Goal: Task Accomplishment & Management: Complete application form

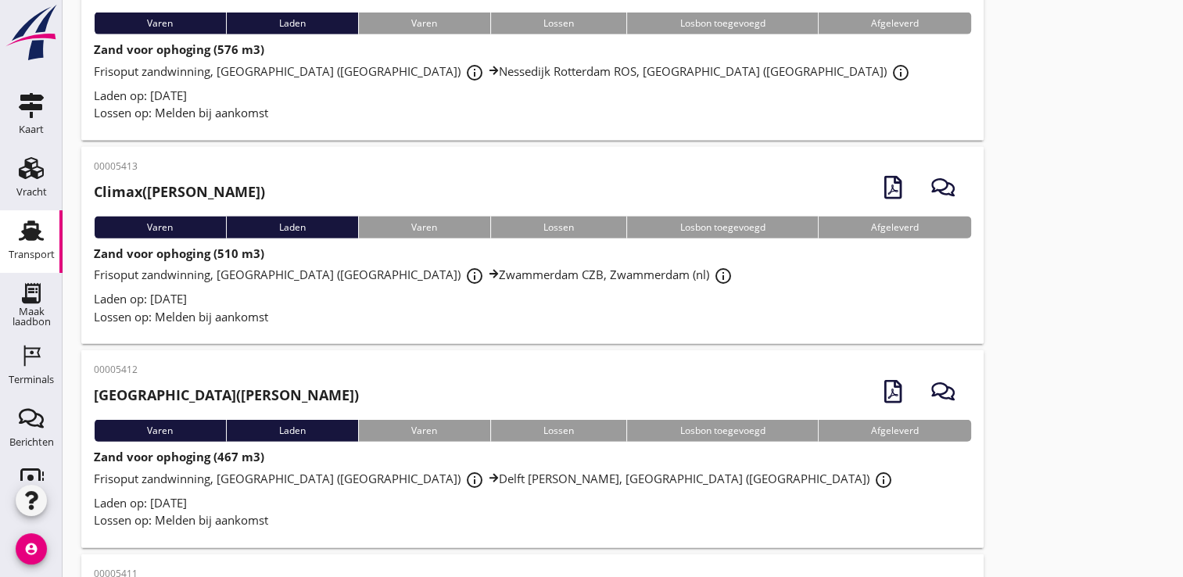
scroll to position [3507, 0]
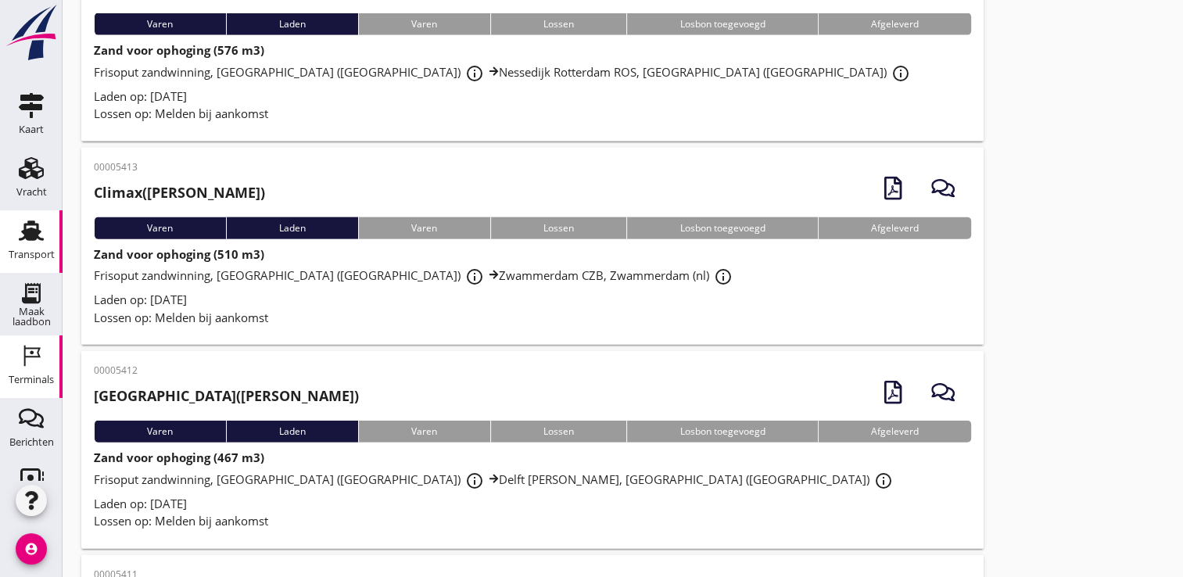
click at [25, 345] on icon "Terminals" at bounding box center [31, 355] width 25 height 25
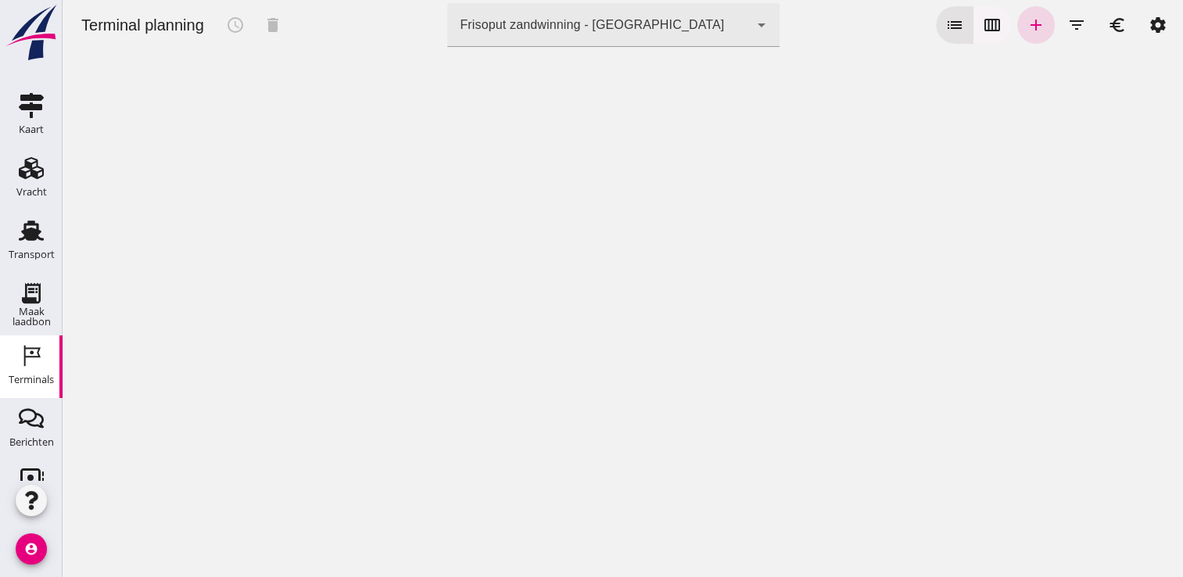
click at [983, 23] on icon "calendar_view_week" at bounding box center [992, 25] width 19 height 19
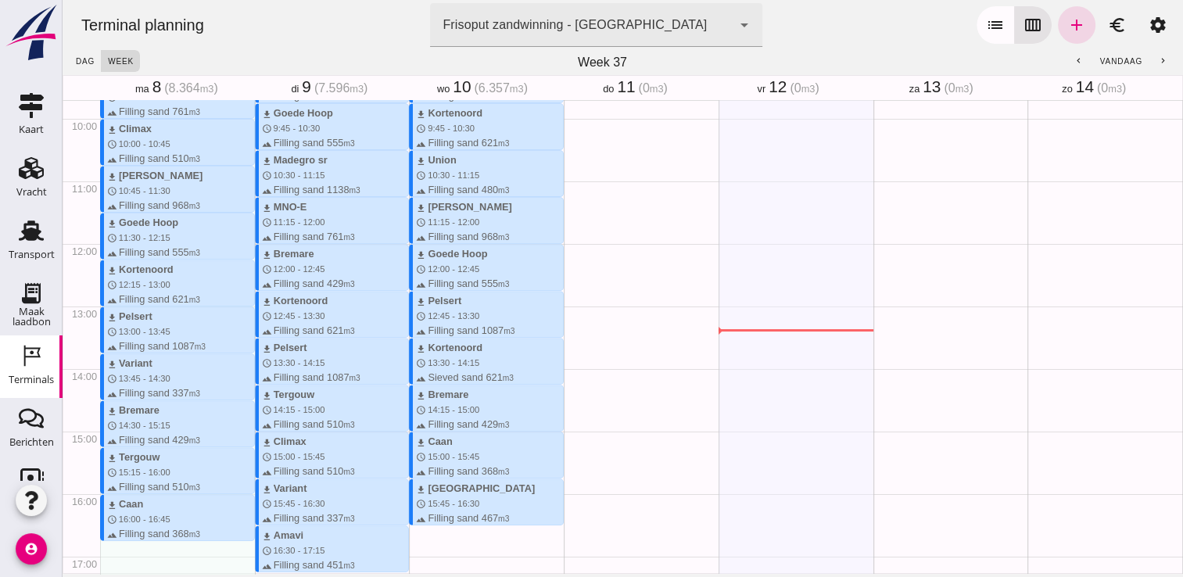
scroll to position [605, 0]
click at [35, 249] on div "Transport" at bounding box center [32, 254] width 46 height 10
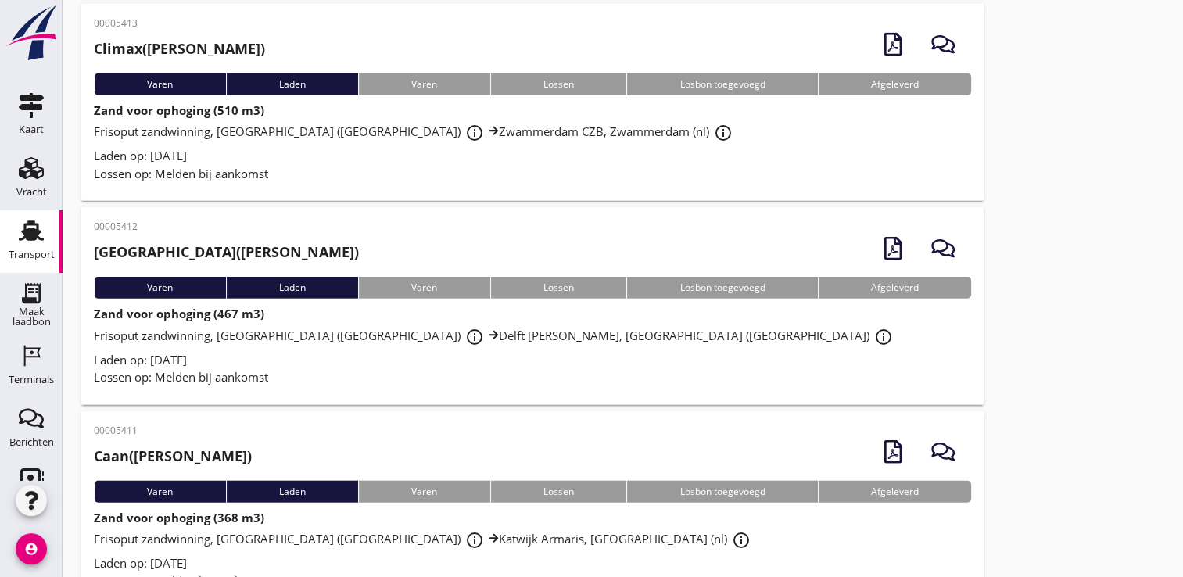
scroll to position [3640, 0]
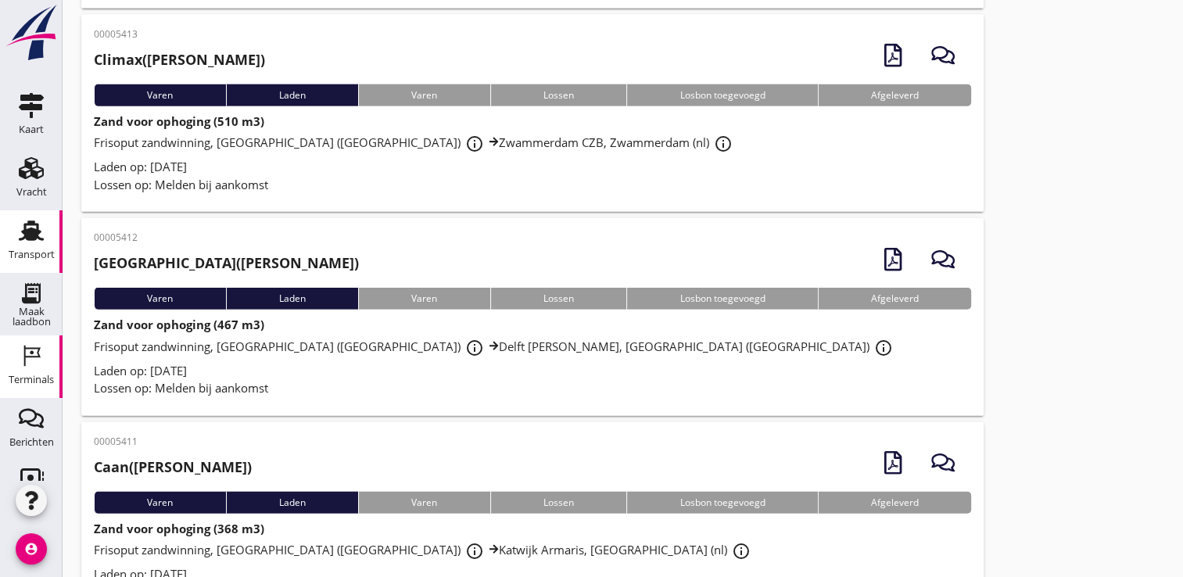
click at [34, 370] on div "Terminals" at bounding box center [31, 379] width 45 height 22
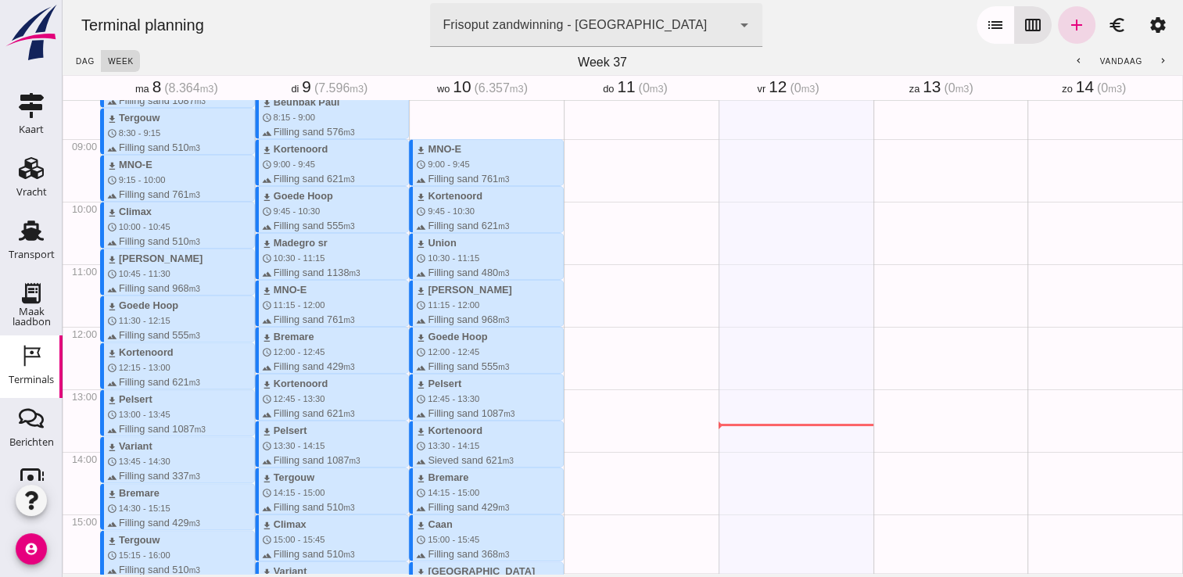
scroll to position [375, 0]
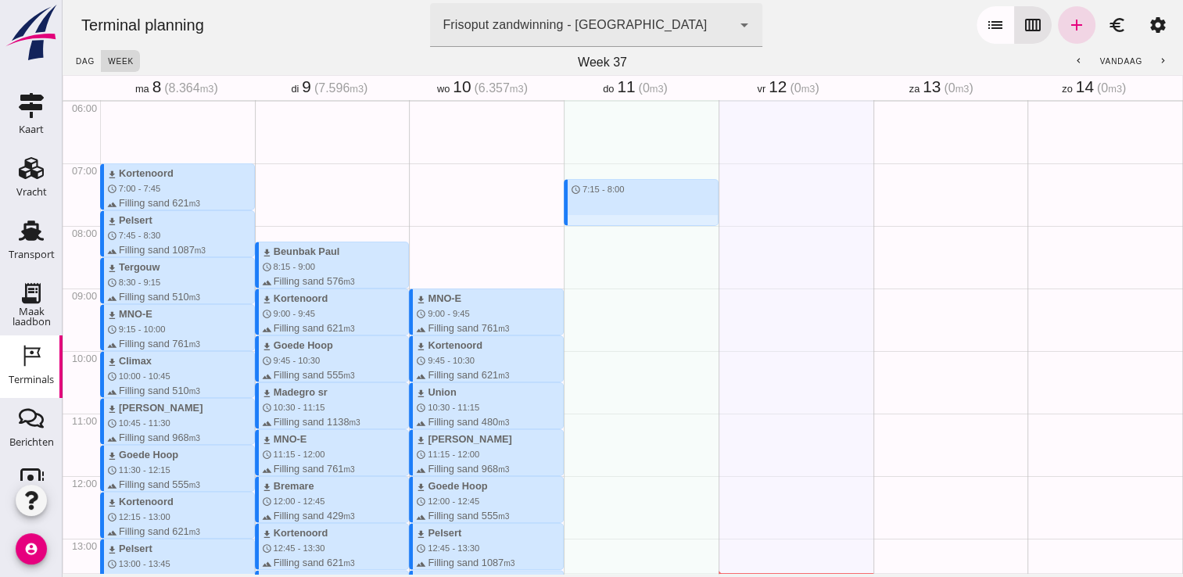
drag, startPoint x: 576, startPoint y: 174, endPoint x: 579, endPoint y: 224, distance: 50.1
click at [579, 224] on div "schedule 7:15 - 8:00" at bounding box center [641, 476] width 155 height 1501
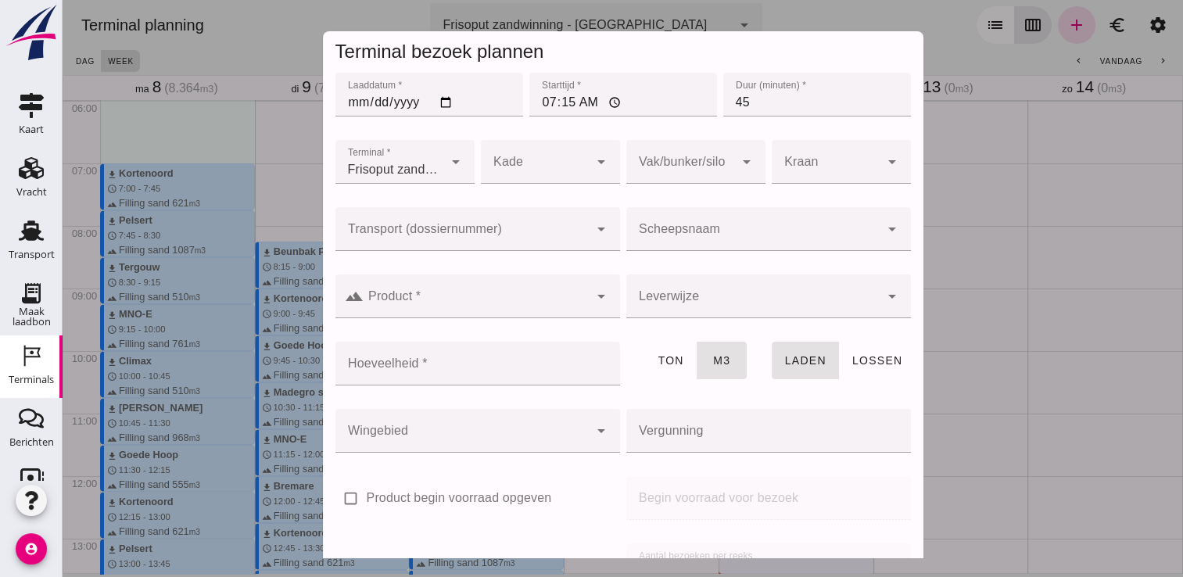
click at [699, 223] on div at bounding box center [752, 229] width 253 height 44
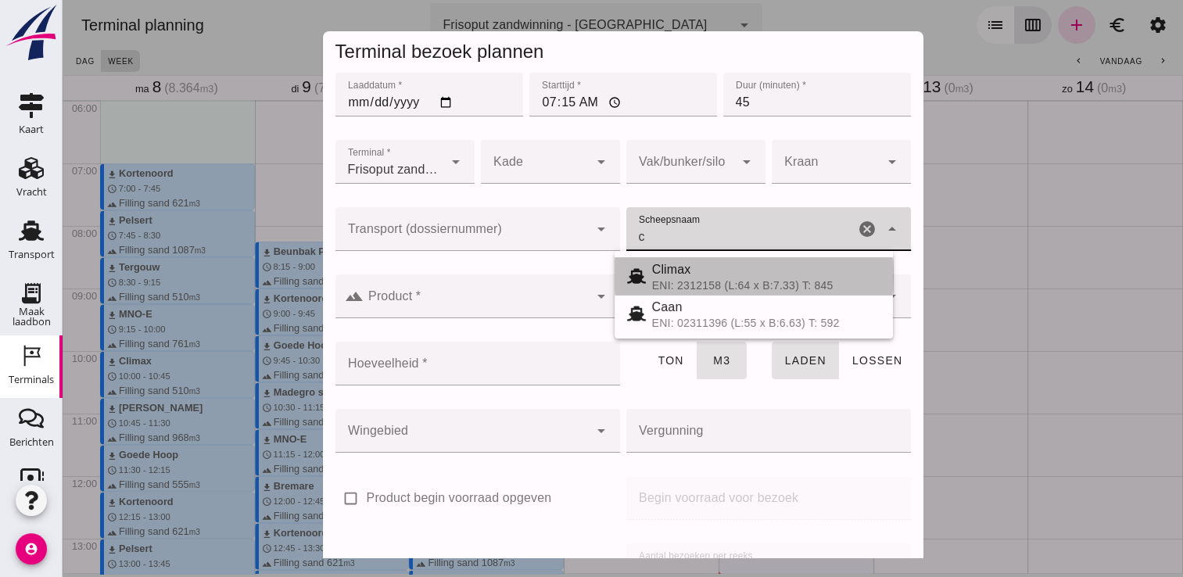
click at [658, 288] on div "ENI: 2312158 (L:64 x B:7.33) T: 845" at bounding box center [766, 285] width 228 height 13
type input "Climax"
type input "510"
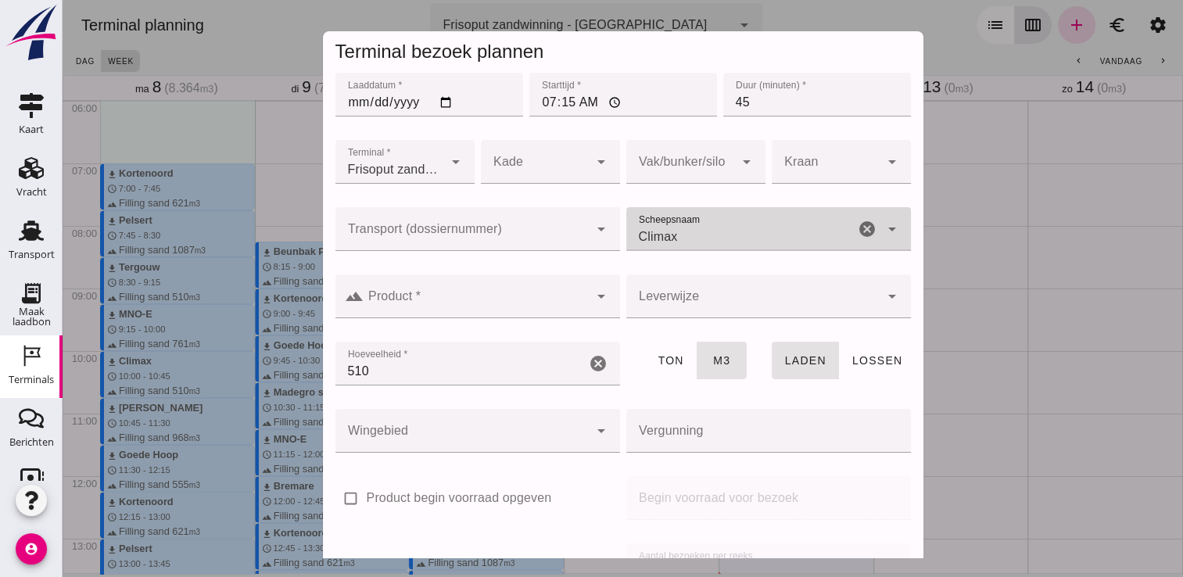
type input "Climax"
click at [522, 306] on input "Product *" at bounding box center [476, 304] width 225 height 19
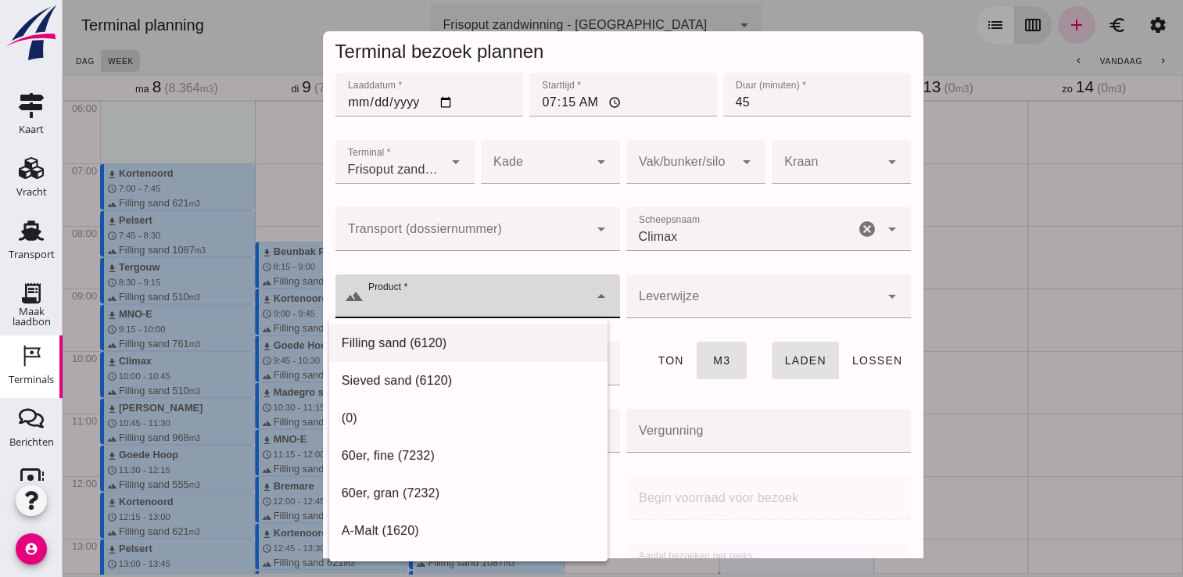
click at [461, 339] on div "Filling sand (6120)" at bounding box center [468, 343] width 253 height 19
type input "Filling sand (6120)"
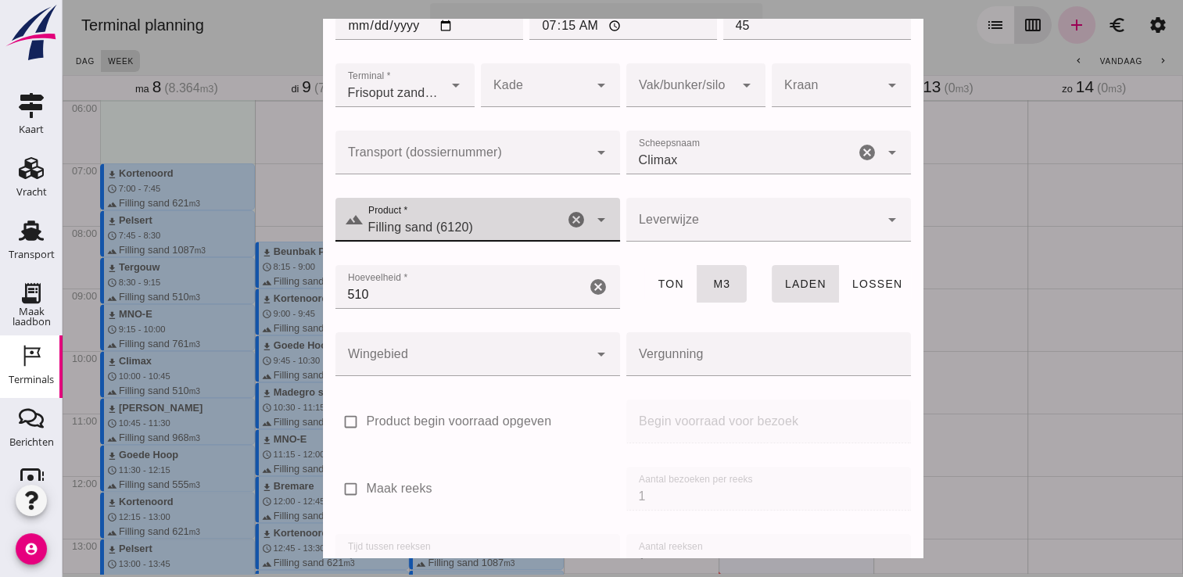
scroll to position [178, 0]
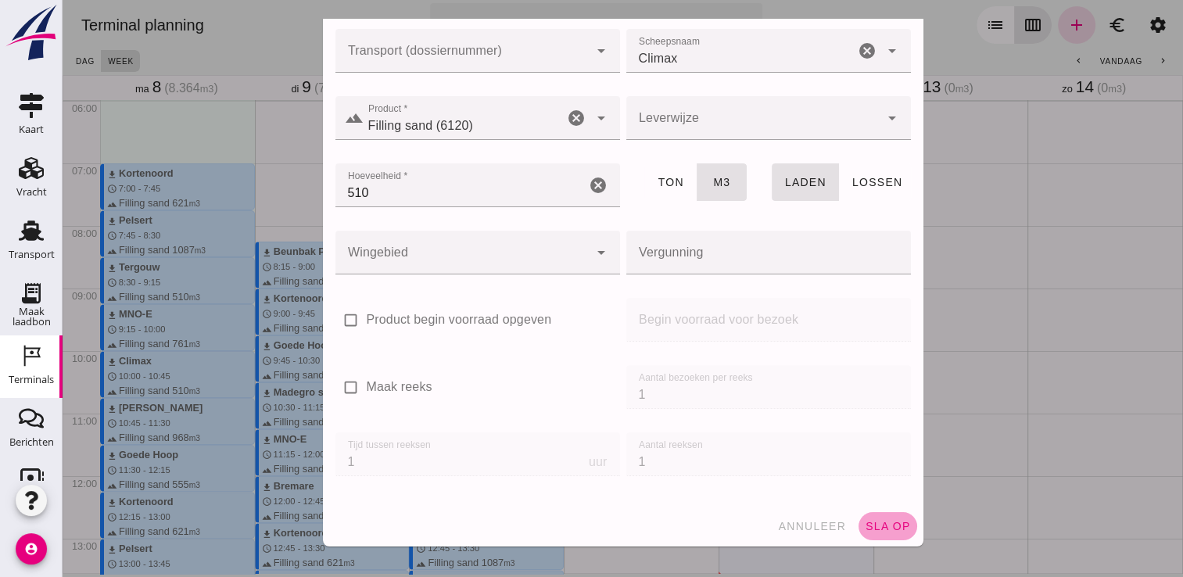
click at [886, 522] on span "sla op" at bounding box center [888, 526] width 46 height 13
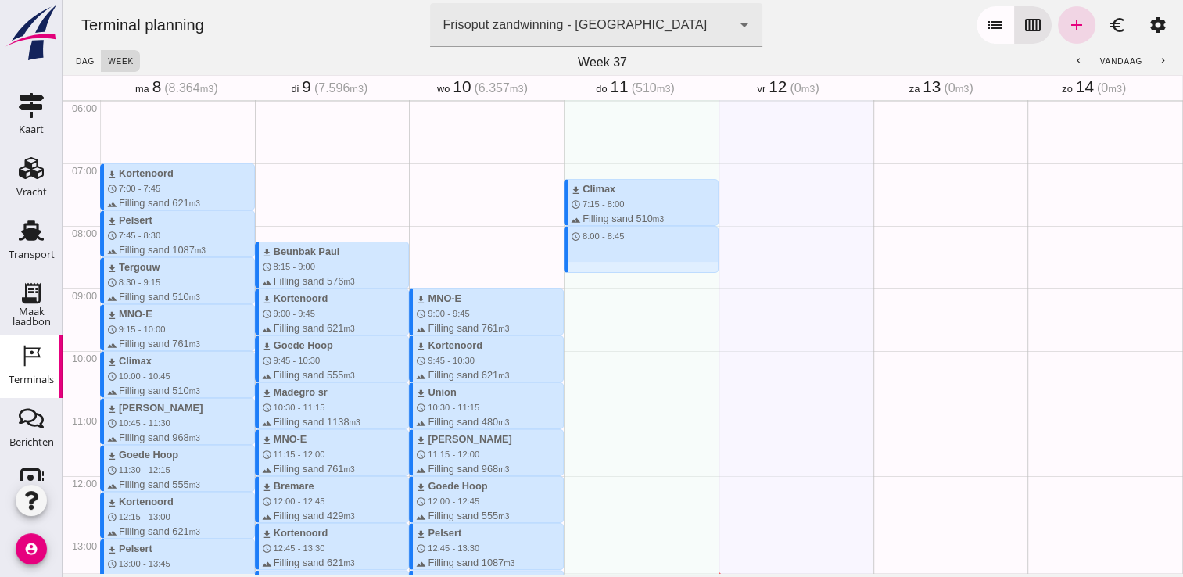
drag, startPoint x: 573, startPoint y: 231, endPoint x: 581, endPoint y: 278, distance: 47.6
click at [581, 278] on div "download Climax schedule 7:15 - 8:00 terrain Filling sand 510 m3 schedule 8:00 …" at bounding box center [641, 476] width 155 height 1501
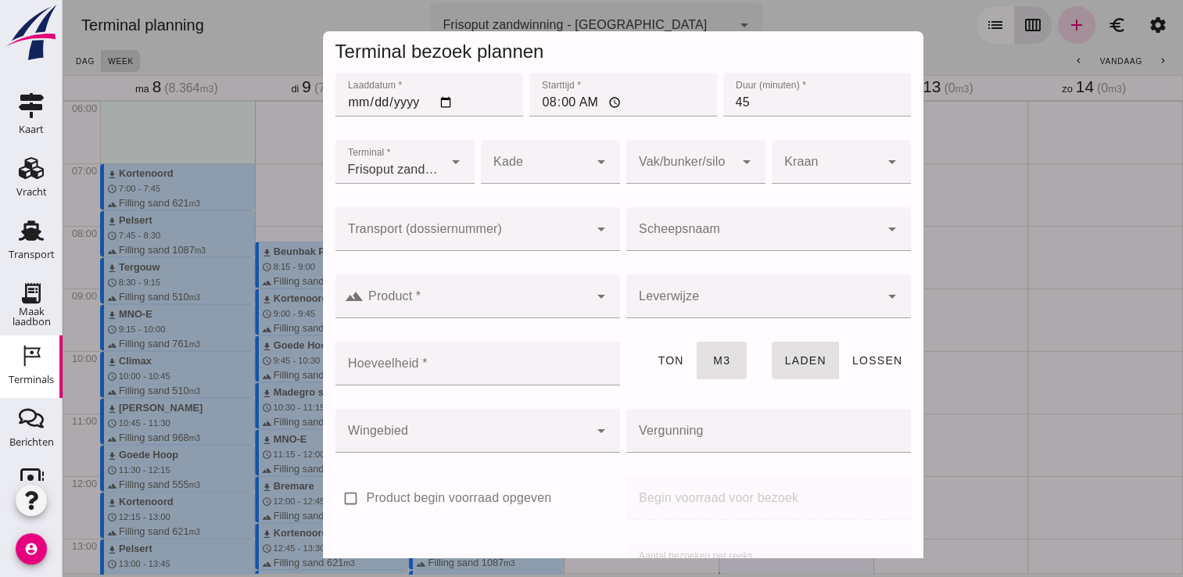
click at [694, 229] on input "Scheepsnaam" at bounding box center [752, 237] width 253 height 19
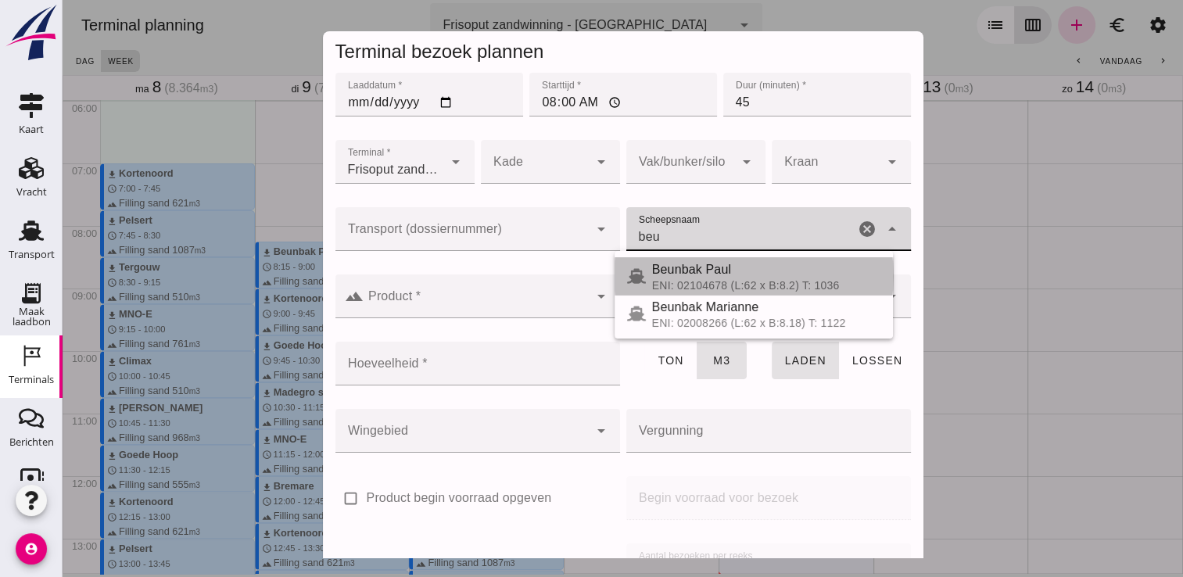
click at [678, 267] on span "Beunbak Paul" at bounding box center [691, 269] width 79 height 13
type input "Beunbak Paul"
type input "576"
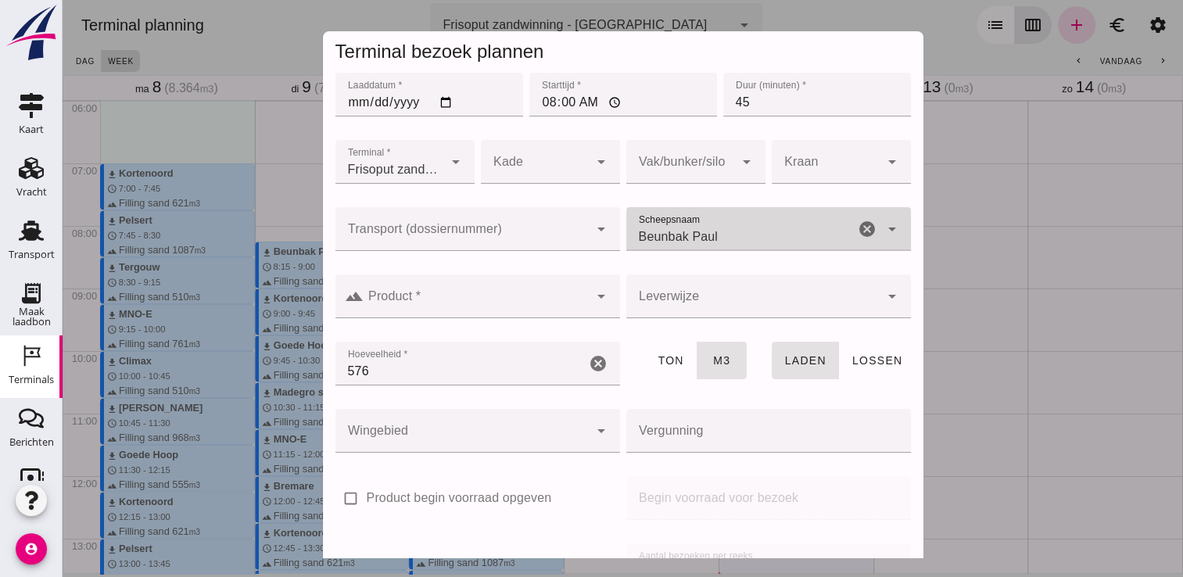
type input "Beunbak Paul"
click at [558, 293] on div at bounding box center [476, 296] width 225 height 44
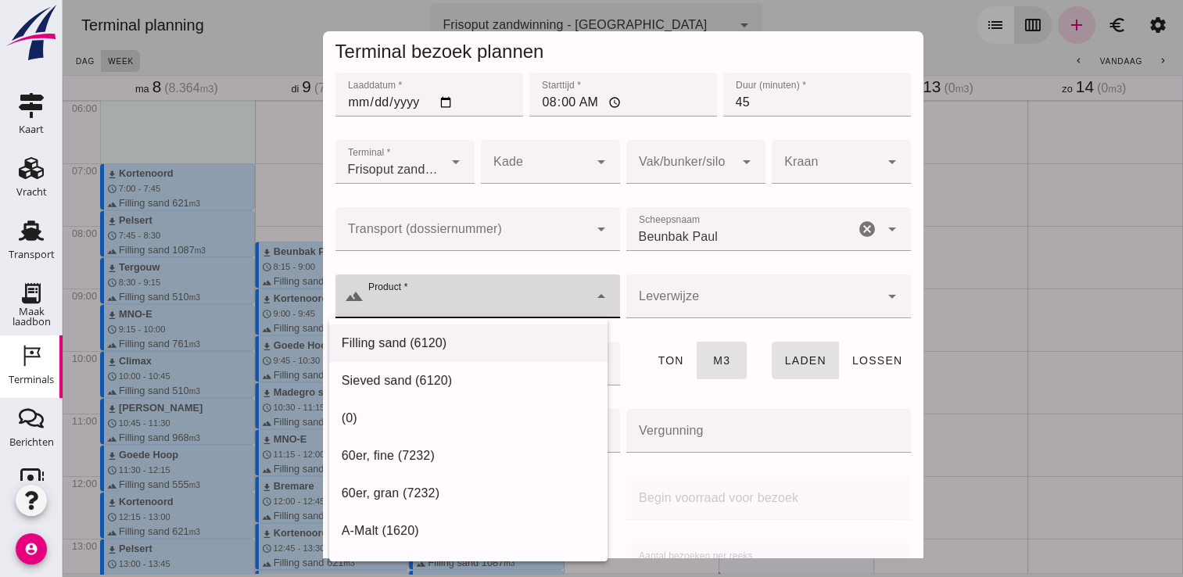
click at [479, 340] on div "Filling sand (6120)" at bounding box center [468, 343] width 253 height 19
type input "Filling sand (6120)"
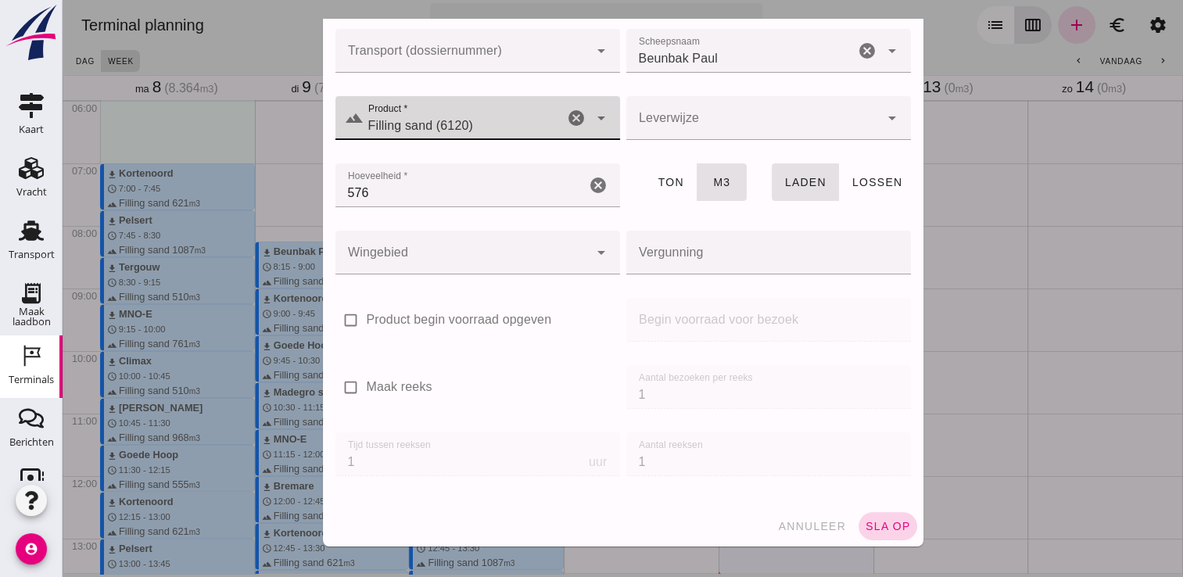
click at [881, 516] on button "sla op" at bounding box center [888, 526] width 59 height 28
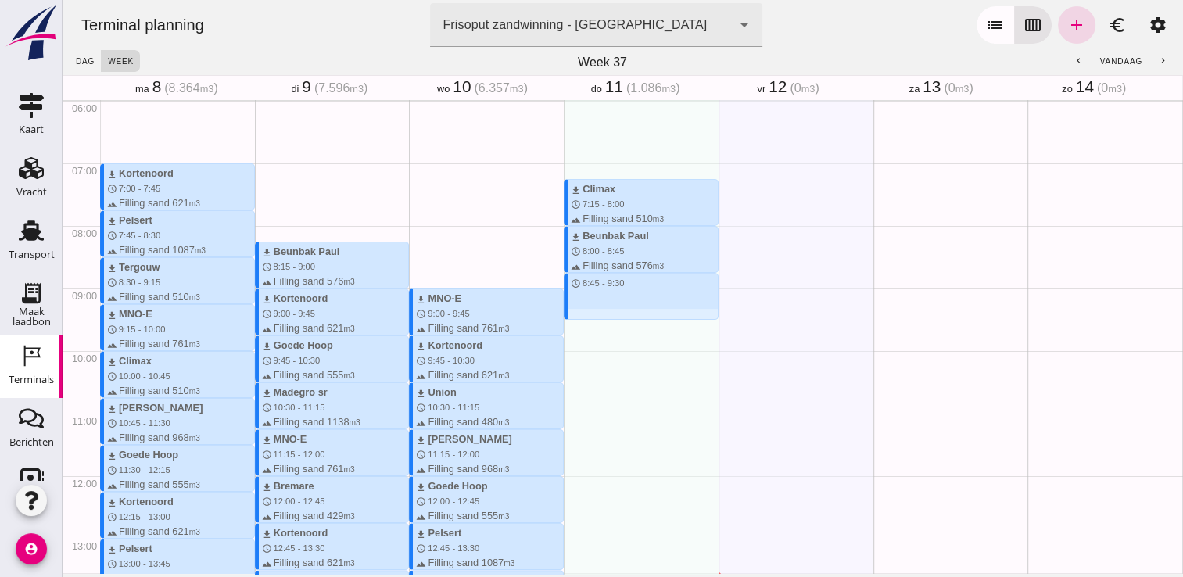
drag, startPoint x: 623, startPoint y: 274, endPoint x: 625, endPoint y: 321, distance: 47.7
click at [625, 321] on div "download Climax schedule 7:15 - 8:00 terrain Filling sand 510 m3 download Beunb…" at bounding box center [641, 476] width 155 height 1501
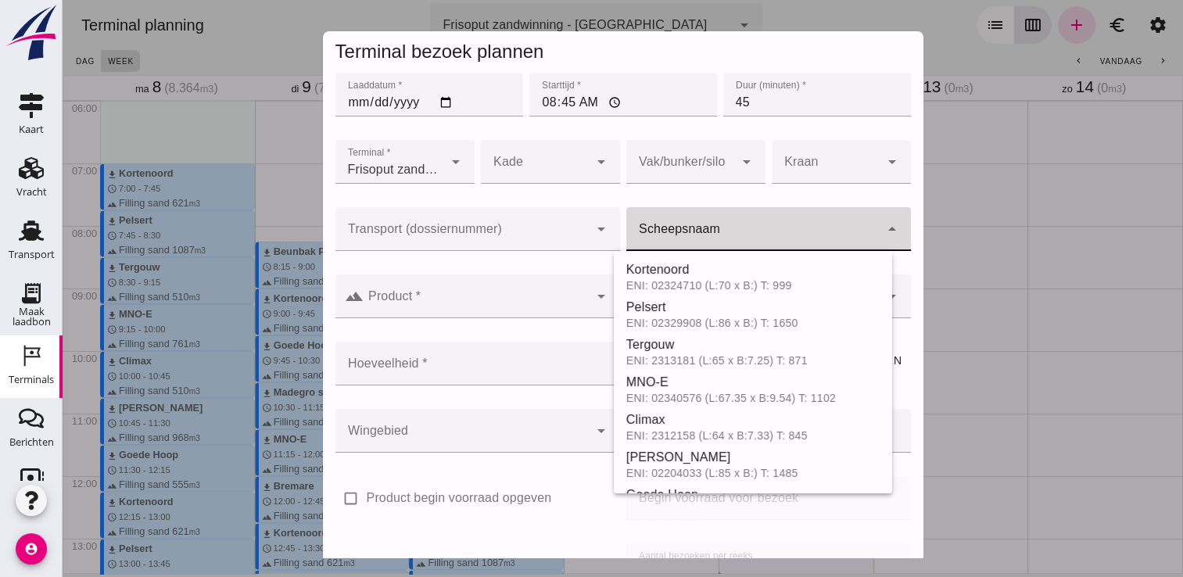
click at [769, 234] on input "Scheepsnaam" at bounding box center [752, 237] width 253 height 19
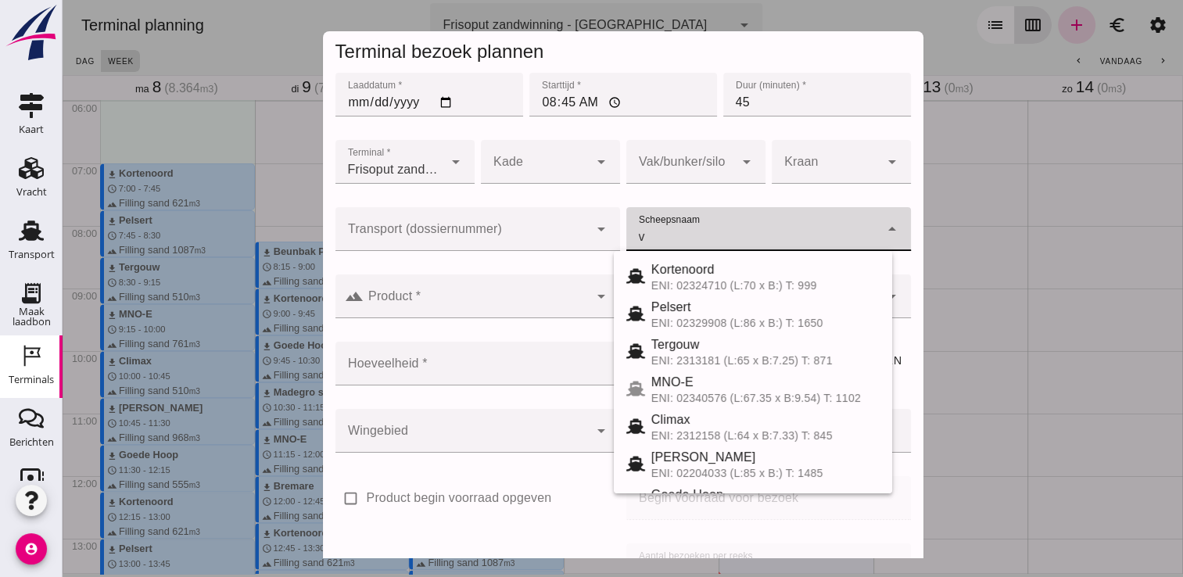
click at [769, 234] on input "v" at bounding box center [752, 237] width 253 height 19
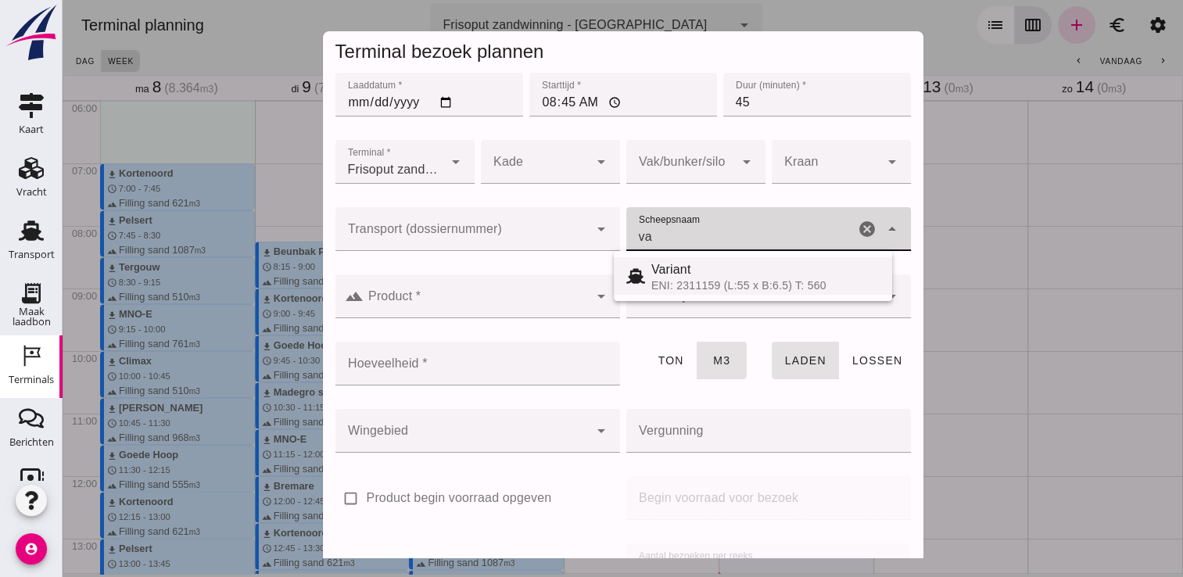
click at [682, 275] on span "Variant" at bounding box center [671, 269] width 40 height 13
type input "Variant"
type input "337"
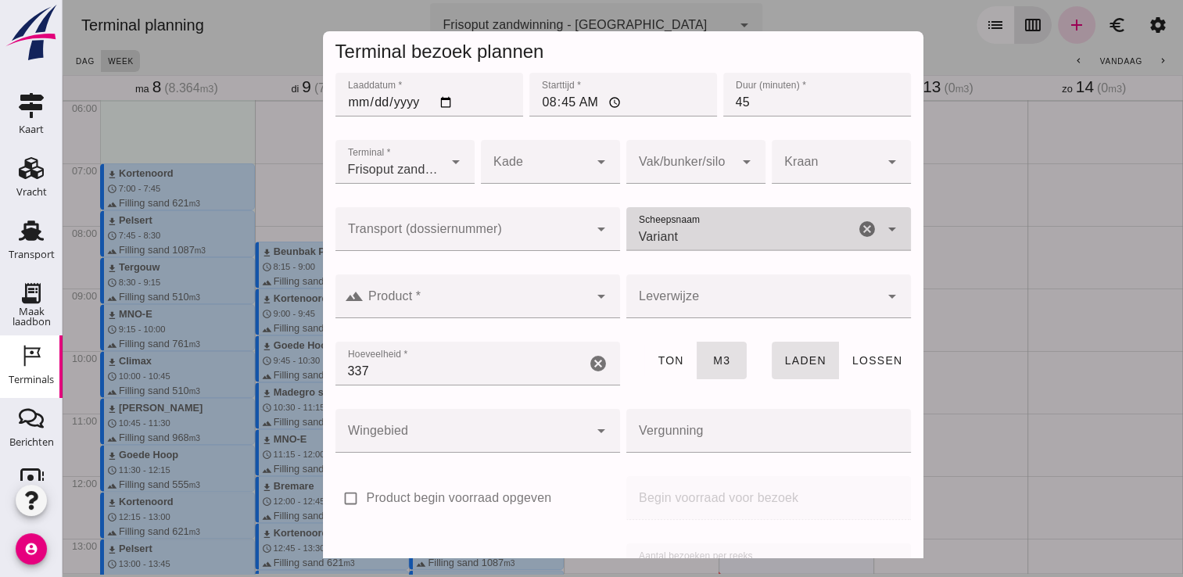
type input "Variant"
click at [529, 296] on input "Product *" at bounding box center [476, 304] width 225 height 19
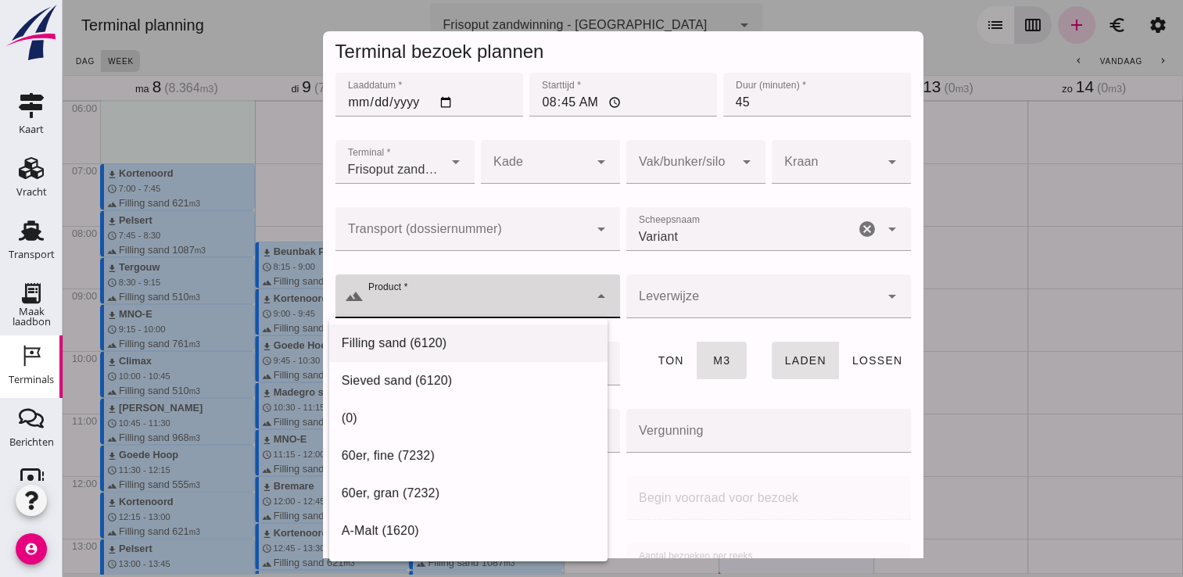
click at [438, 344] on div "Filling sand (6120)" at bounding box center [468, 343] width 253 height 19
type input "Filling sand (6120)"
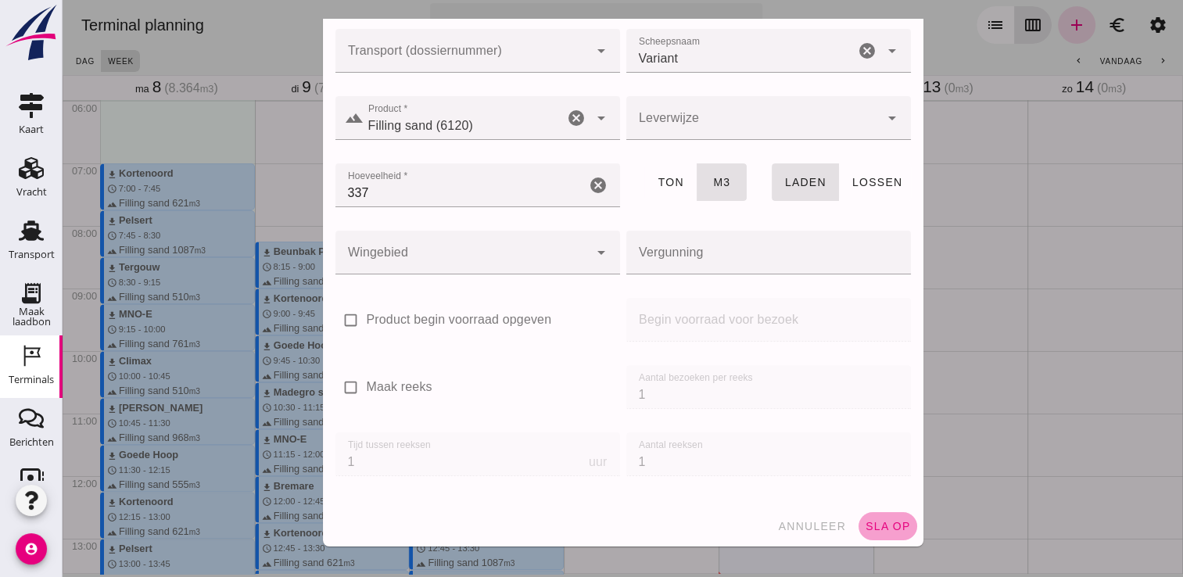
click at [877, 515] on button "sla op" at bounding box center [888, 526] width 59 height 28
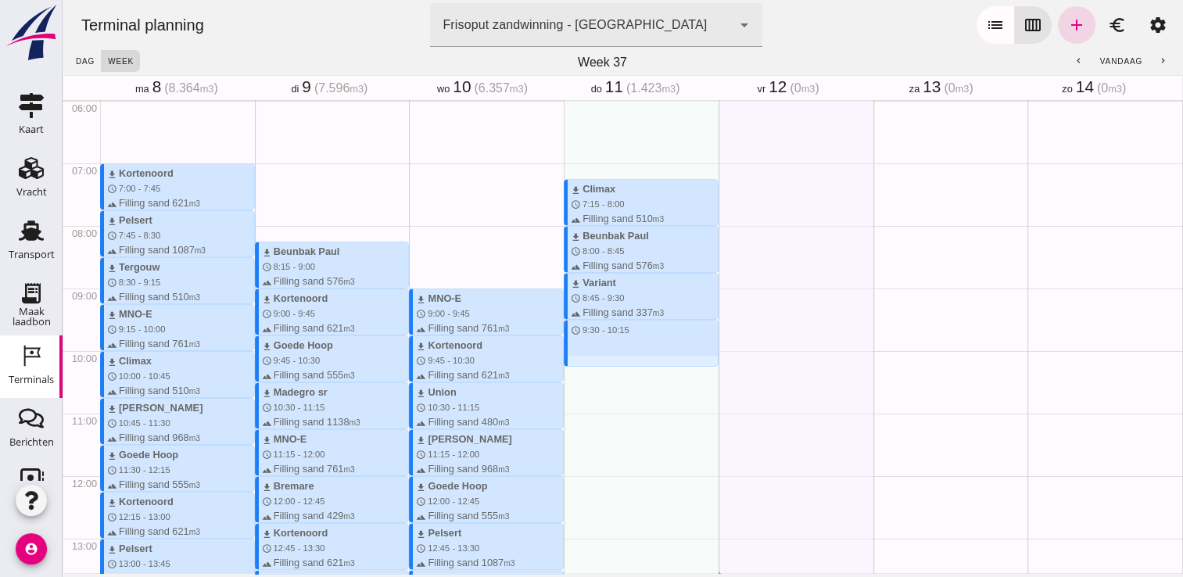
drag, startPoint x: 604, startPoint y: 321, endPoint x: 610, endPoint y: 362, distance: 41.1
click at [610, 362] on div "download Climax schedule 7:15 - 8:00 terrain Filling sand 510 m3 download Beunb…" at bounding box center [641, 476] width 155 height 1501
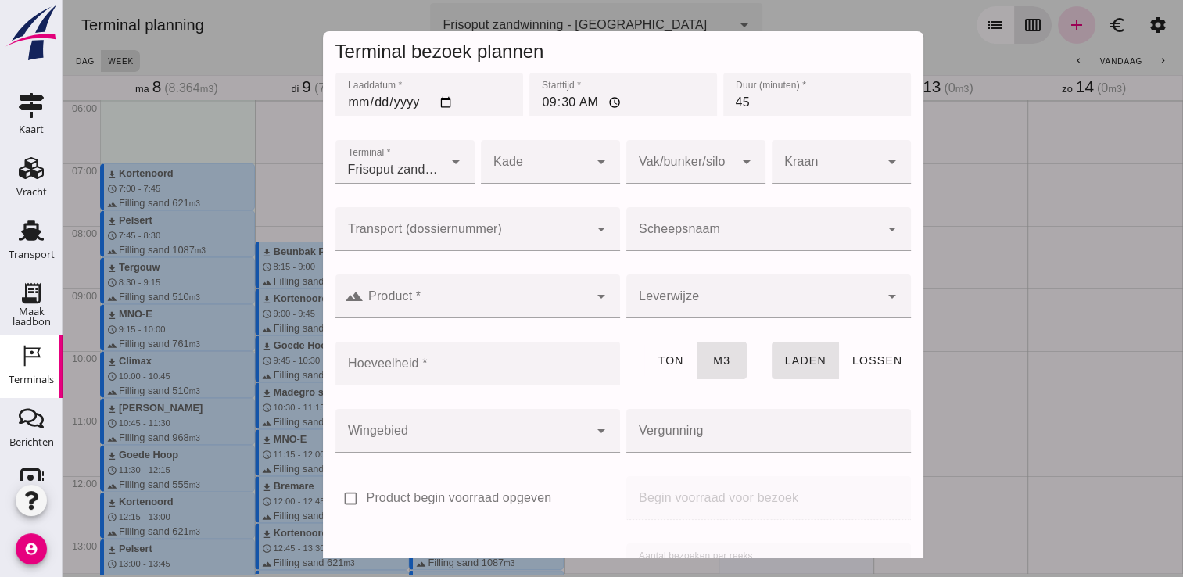
click at [662, 237] on input "Scheepsnaam" at bounding box center [752, 237] width 253 height 19
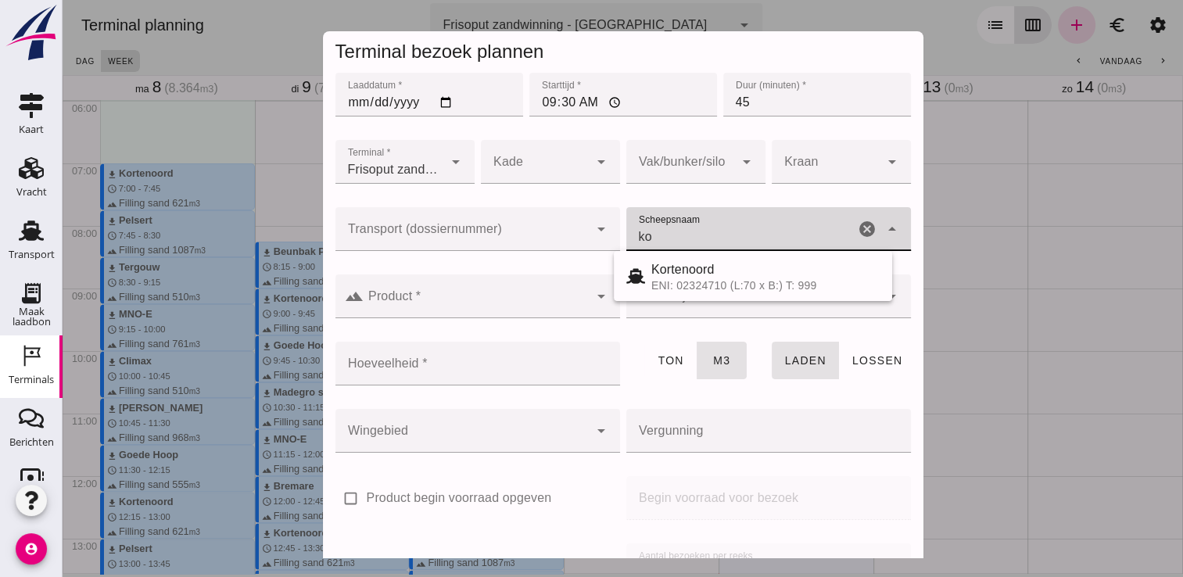
type input "Kortenoord"
type input "621"
click at [568, 296] on input "Product *" at bounding box center [476, 304] width 225 height 19
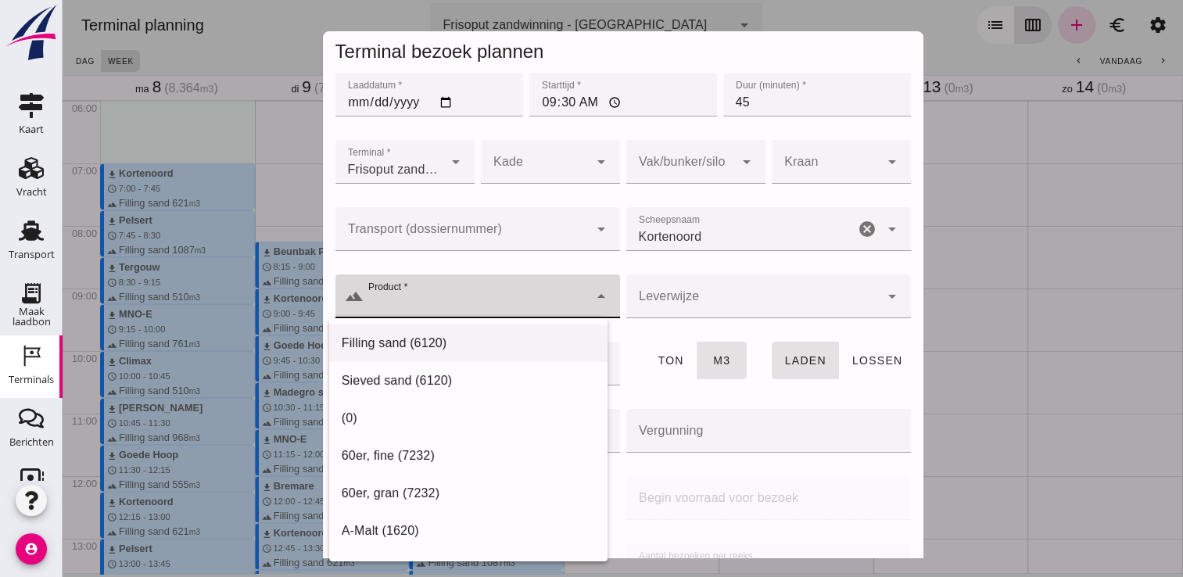
click at [472, 340] on div "Filling sand (6120)" at bounding box center [468, 343] width 253 height 19
type input "Filling sand (6120)"
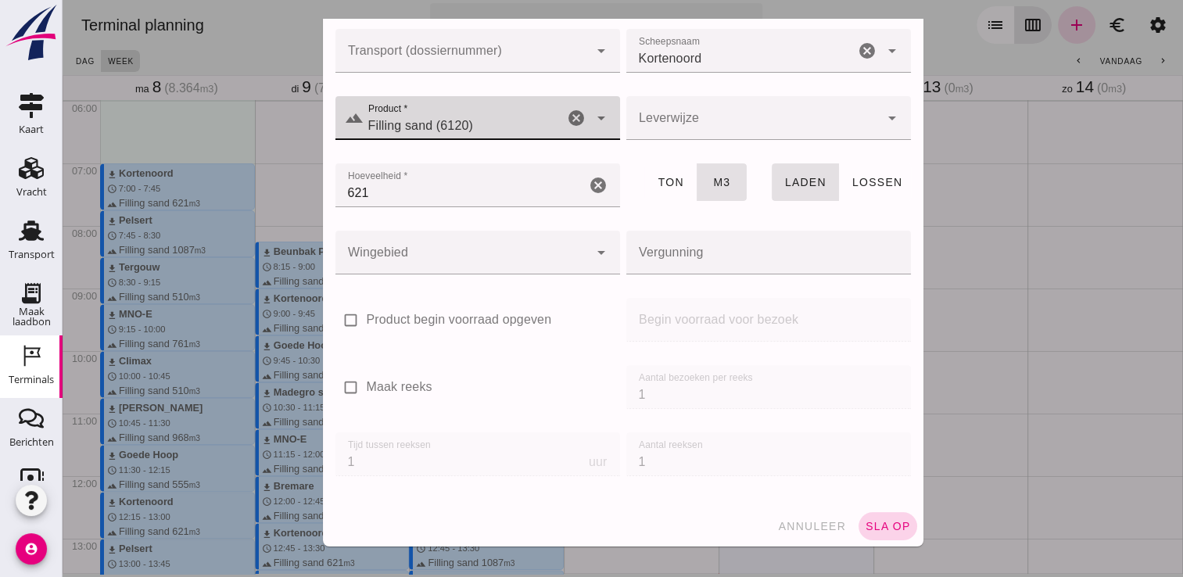
click at [881, 521] on span "sla op" at bounding box center [888, 526] width 46 height 13
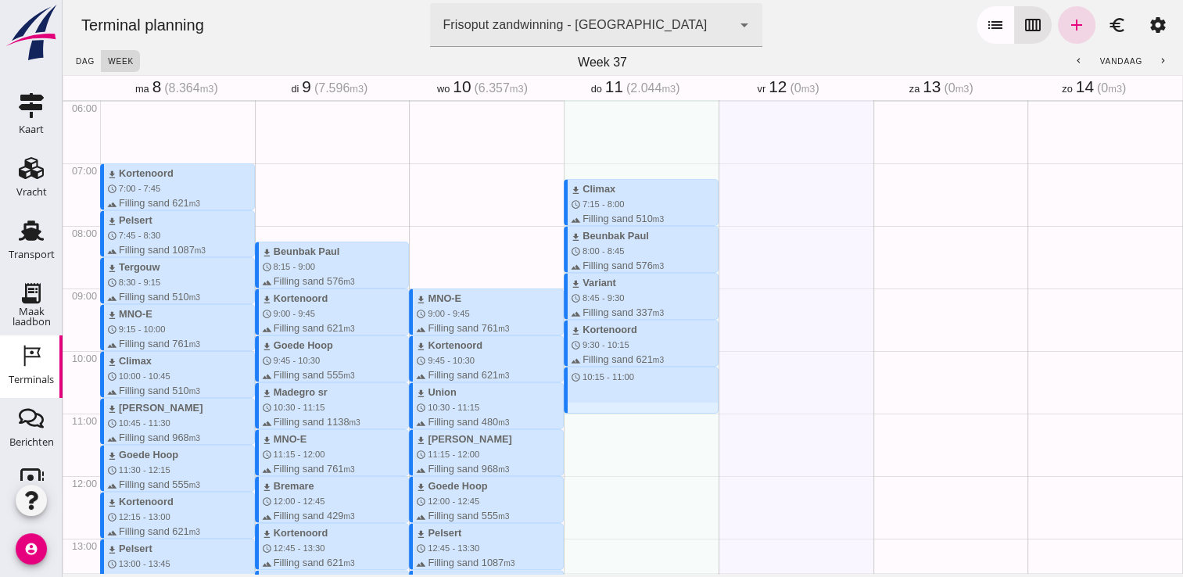
drag, startPoint x: 607, startPoint y: 373, endPoint x: 610, endPoint y: 413, distance: 40.0
click at [610, 413] on div "download Climax schedule 7:15 - 8:00 terrain Filling sand 510 m3 download Beunb…" at bounding box center [641, 476] width 155 height 1501
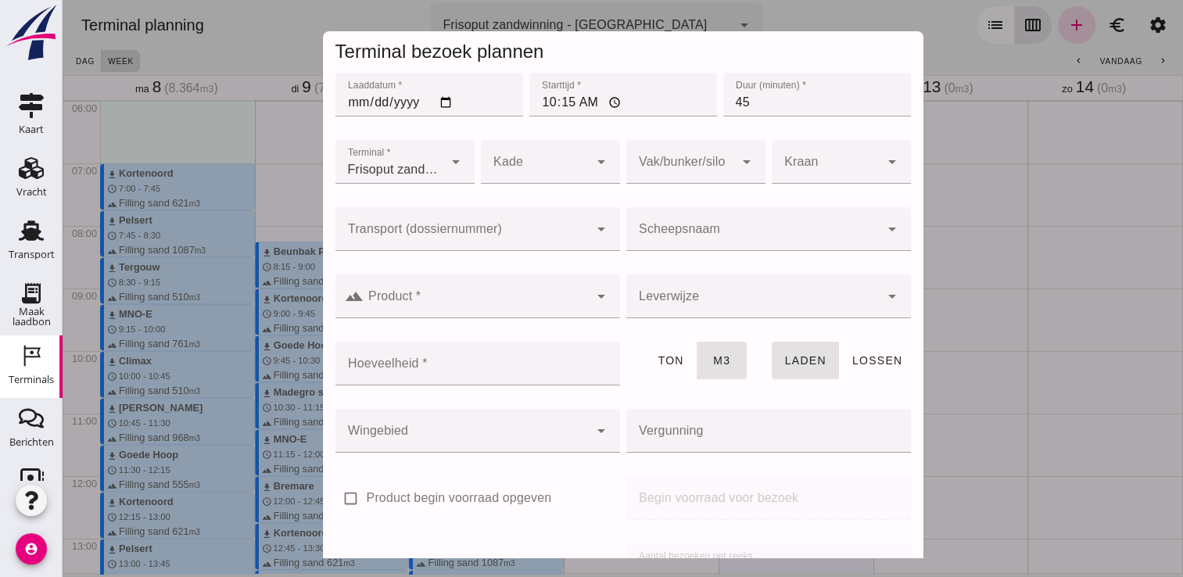
click at [699, 217] on div at bounding box center [752, 229] width 253 height 44
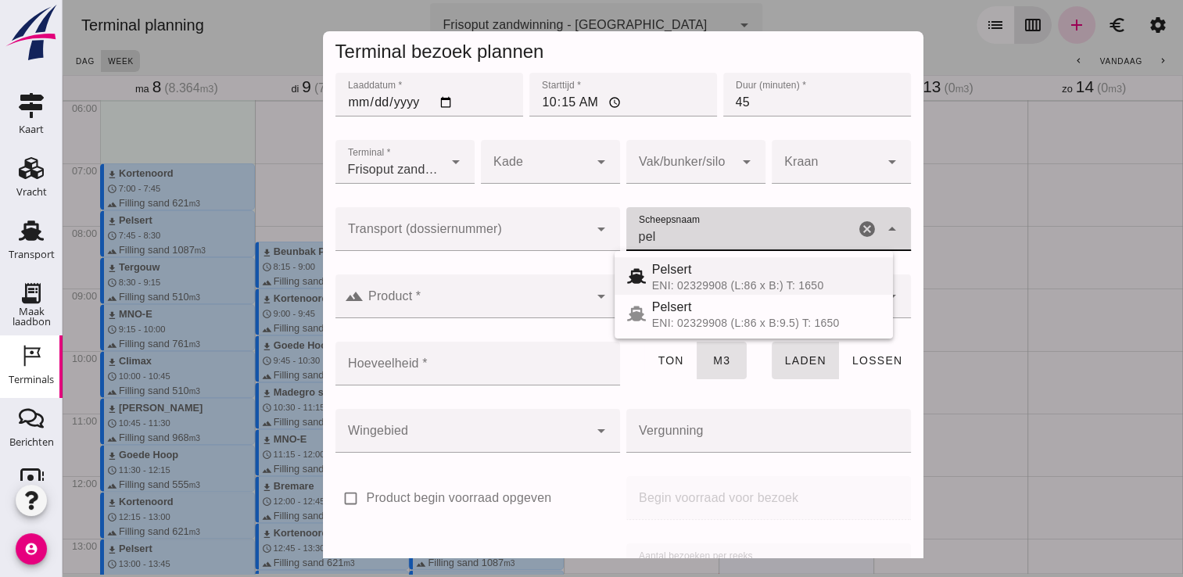
click at [646, 274] on div at bounding box center [639, 276] width 25 height 19
type input "Pelsert"
type input "1087"
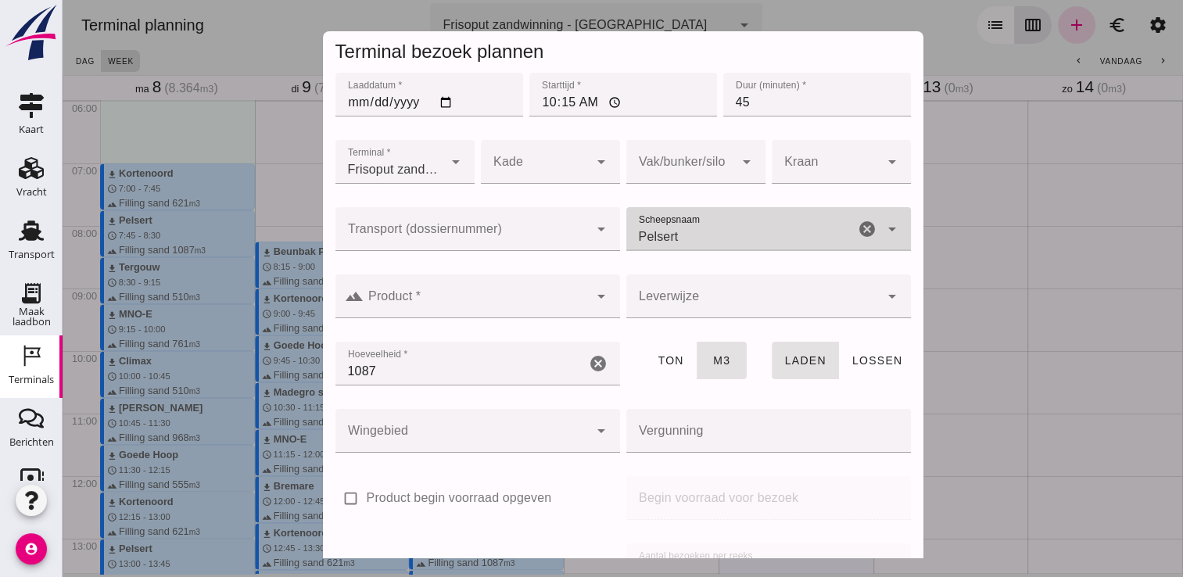
type input "Pelsert"
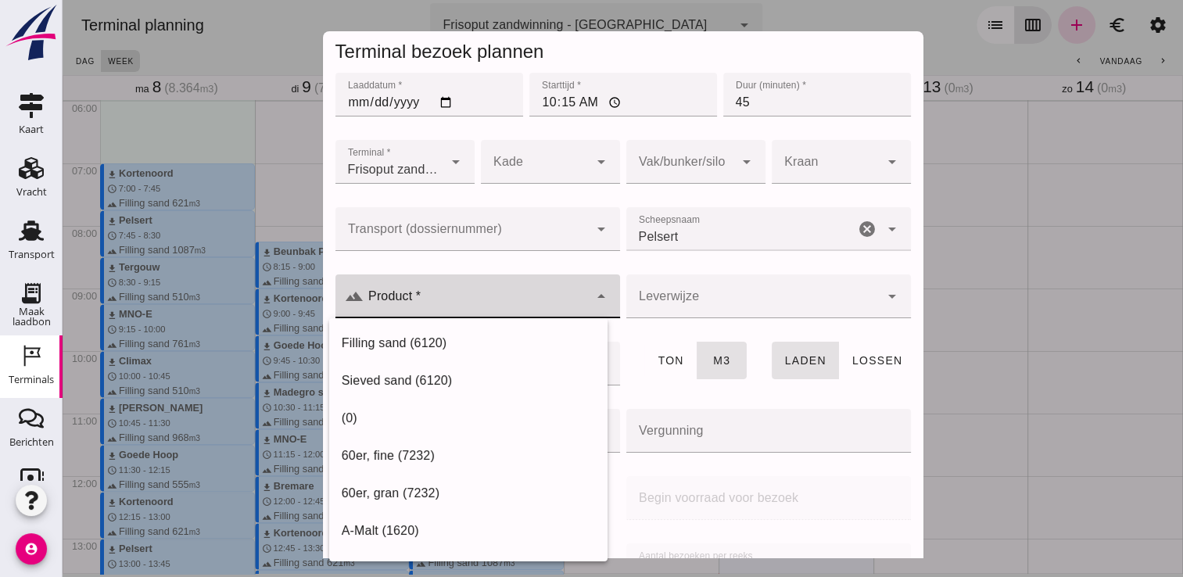
click at [528, 305] on input "Product *" at bounding box center [476, 304] width 225 height 19
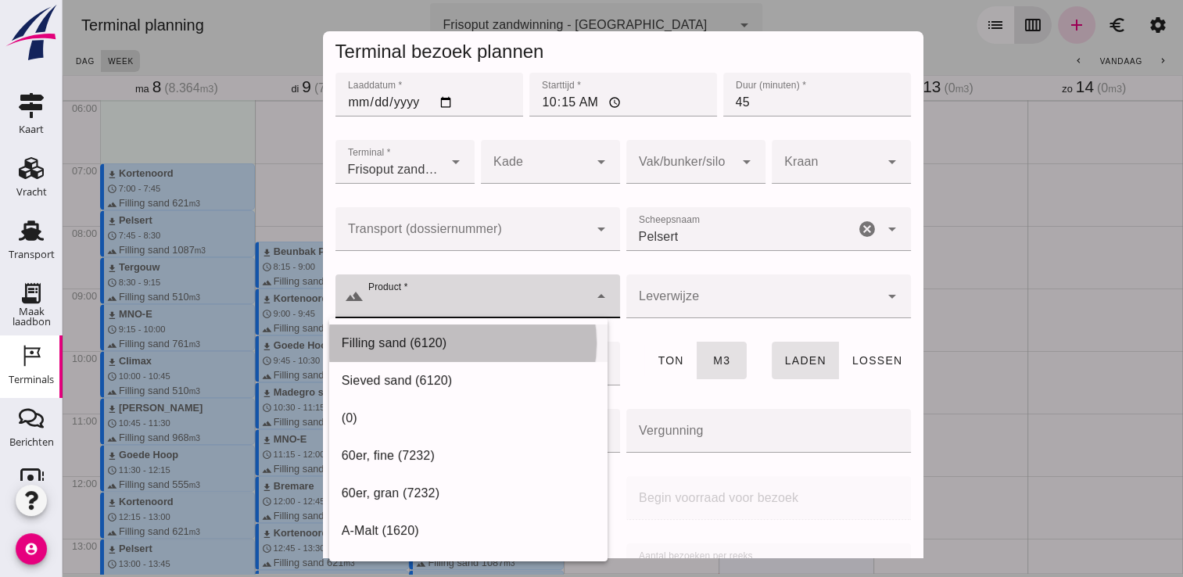
click at [478, 351] on div "Filling sand (6120)" at bounding box center [468, 343] width 253 height 19
type input "Filling sand (6120)"
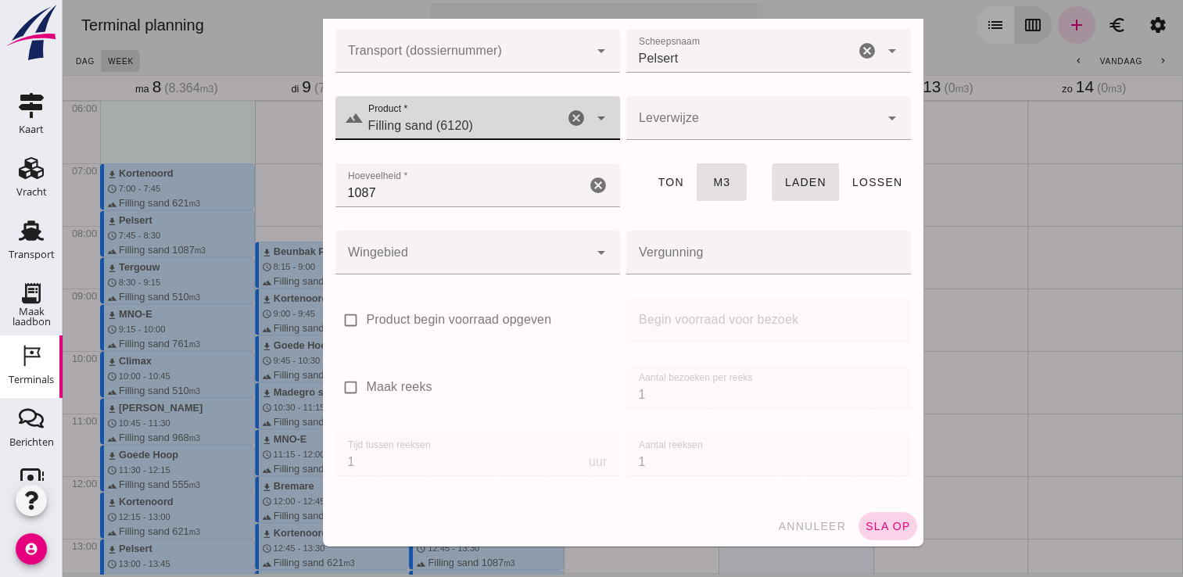
click at [882, 523] on span "sla op" at bounding box center [888, 526] width 46 height 13
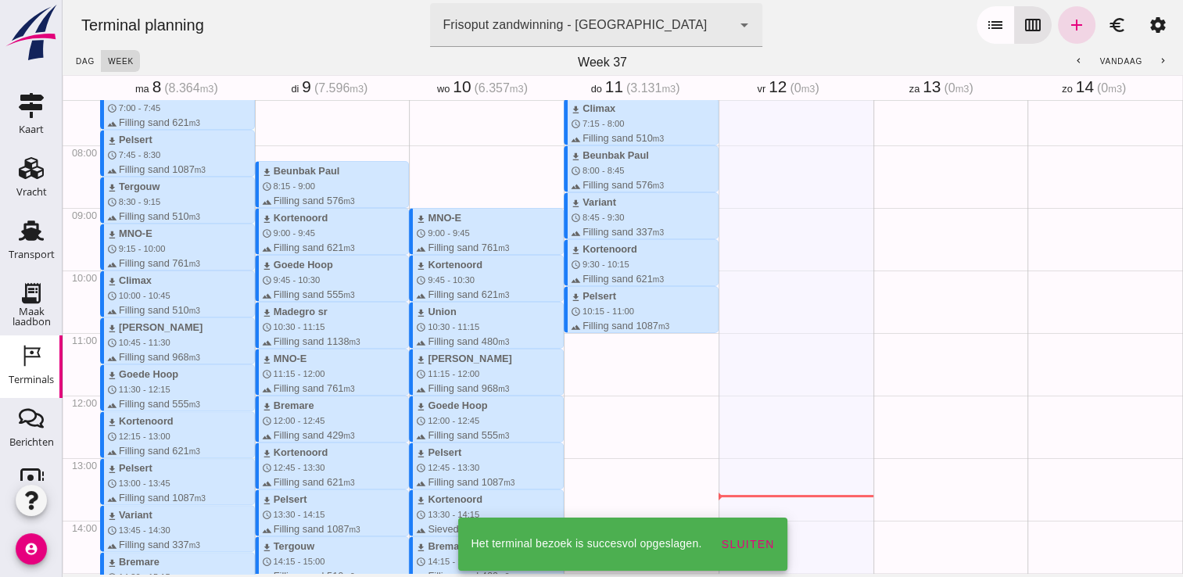
scroll to position [468, 0]
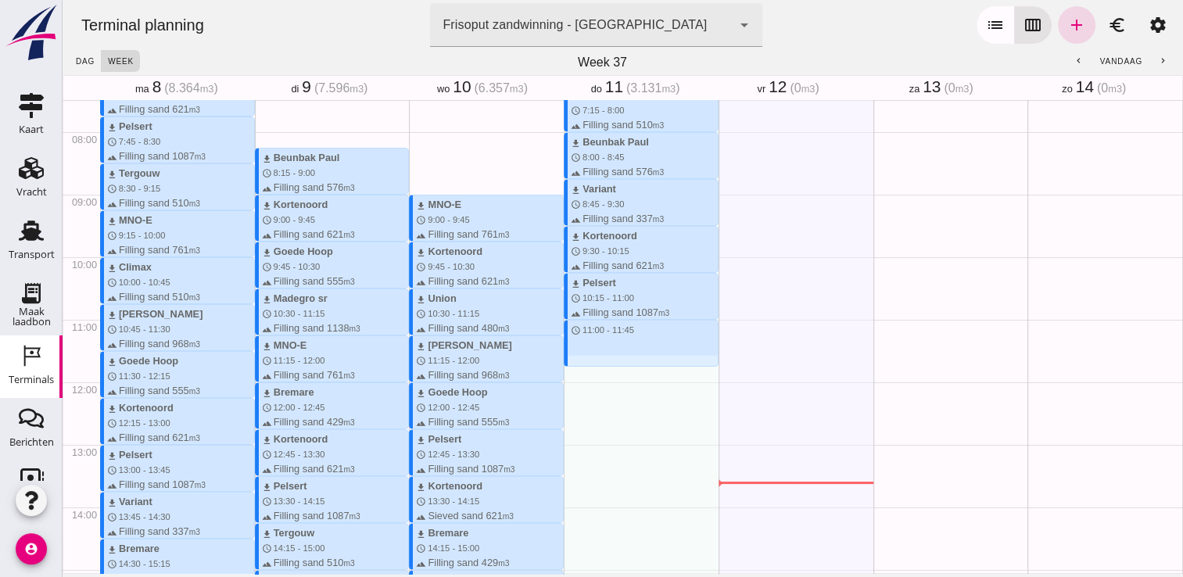
drag, startPoint x: 604, startPoint y: 321, endPoint x: 608, endPoint y: 368, distance: 47.9
click at [608, 368] on div "download Climax schedule 7:15 - 8:00 terrain Filling sand 510 m3 download Beunb…" at bounding box center [641, 382] width 155 height 1501
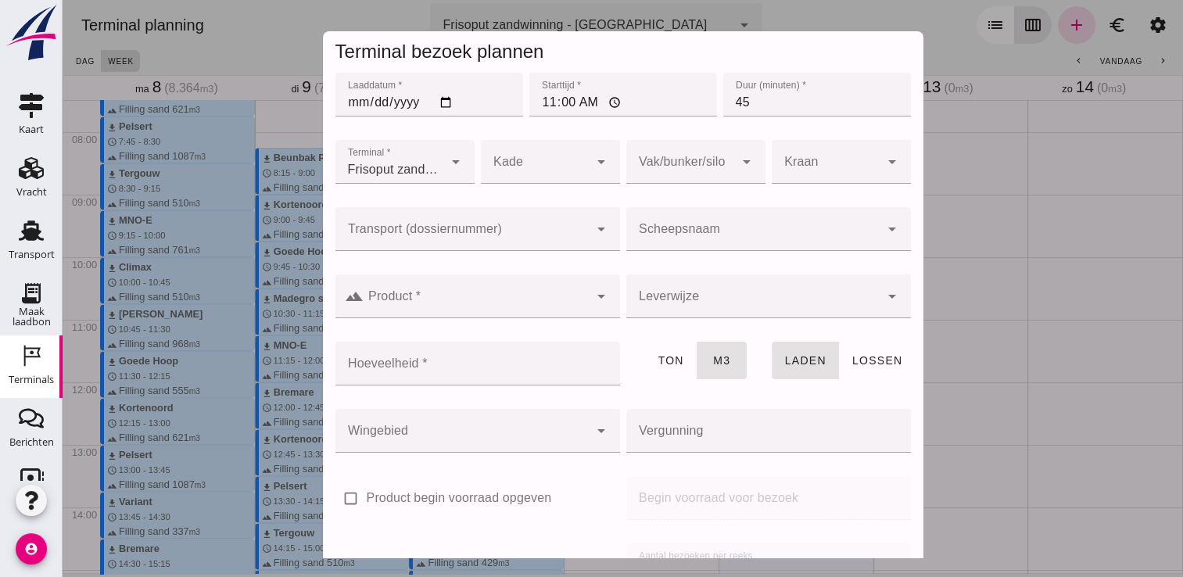
click at [726, 226] on div at bounding box center [752, 229] width 253 height 44
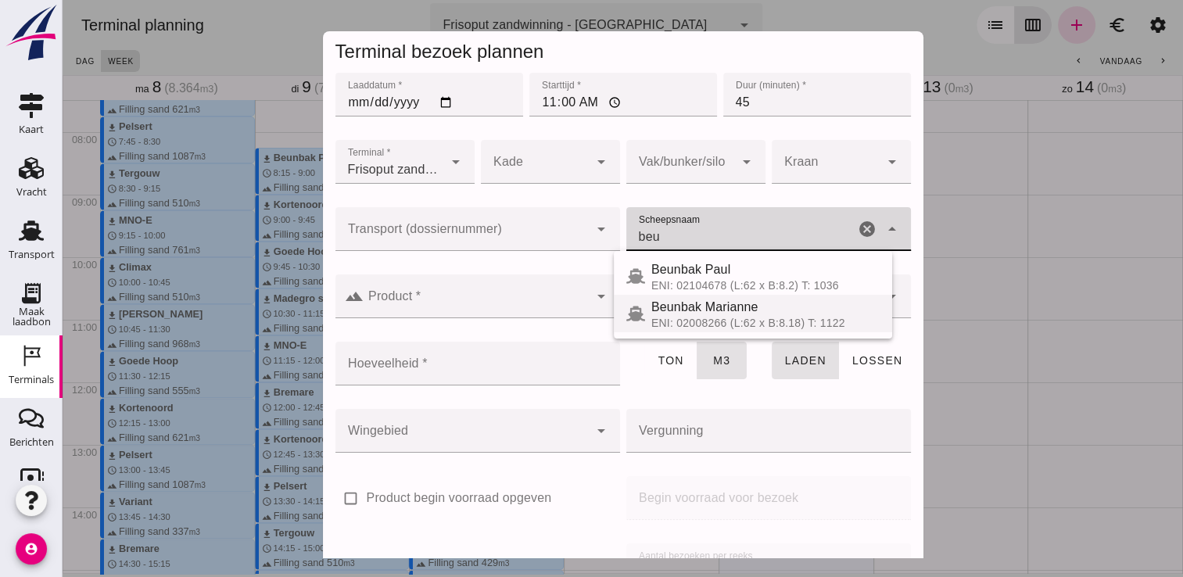
click at [747, 308] on span "Beunbak Marianne" at bounding box center [704, 306] width 107 height 13
type input "Beunbak Marianne"
type input "551"
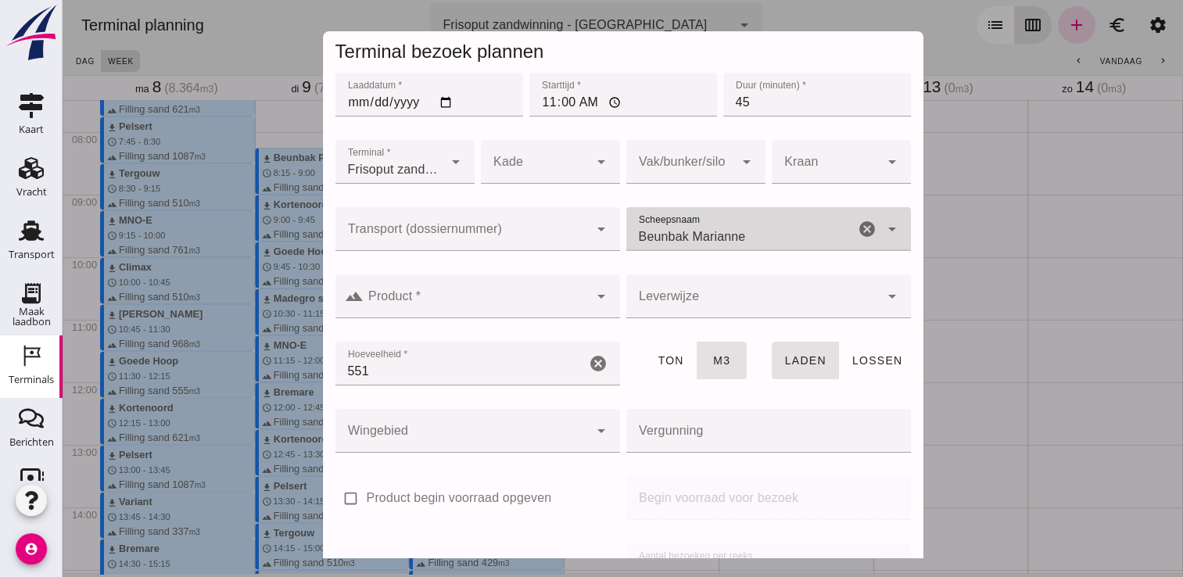
type input "Beunbak Marianne"
click at [516, 300] on input "Product *" at bounding box center [476, 304] width 225 height 19
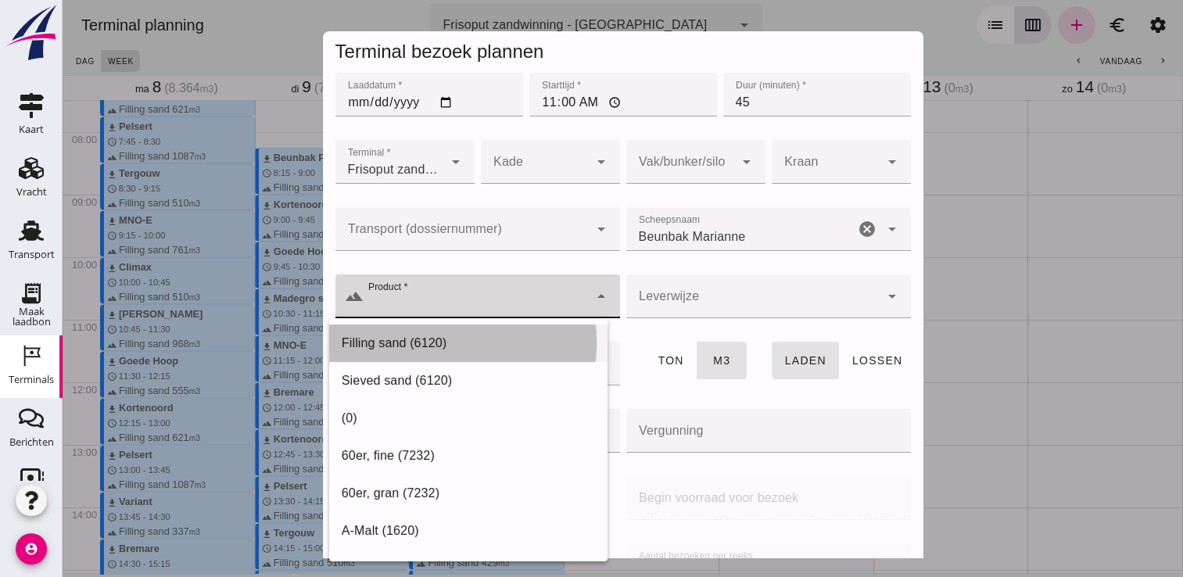
click at [446, 337] on div "Filling sand (6120)" at bounding box center [468, 343] width 253 height 19
type input "Filling sand (6120)"
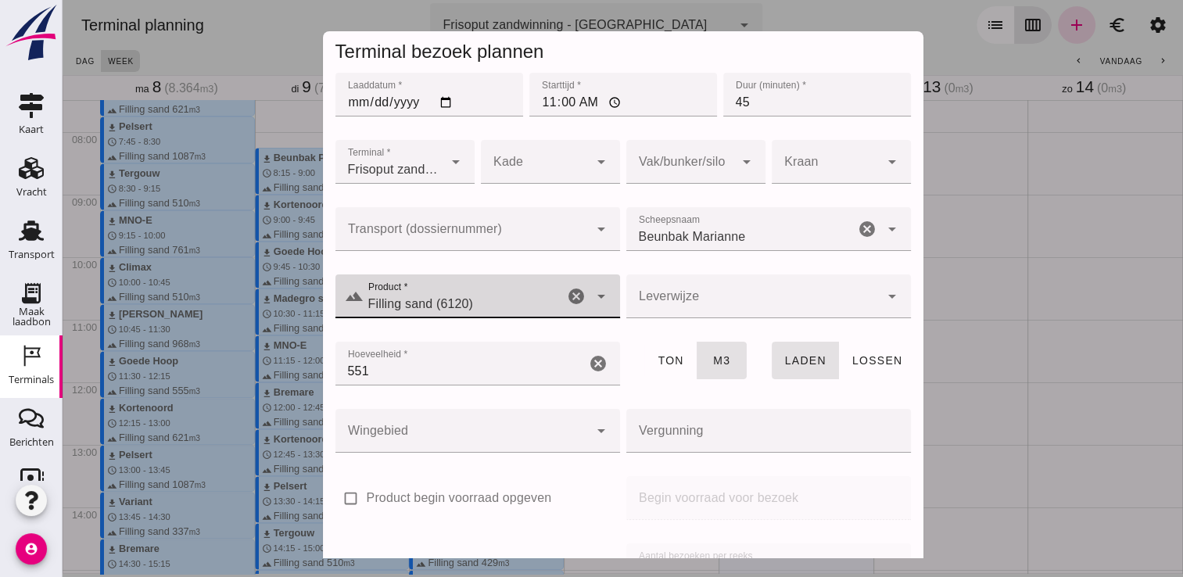
scroll to position [178, 0]
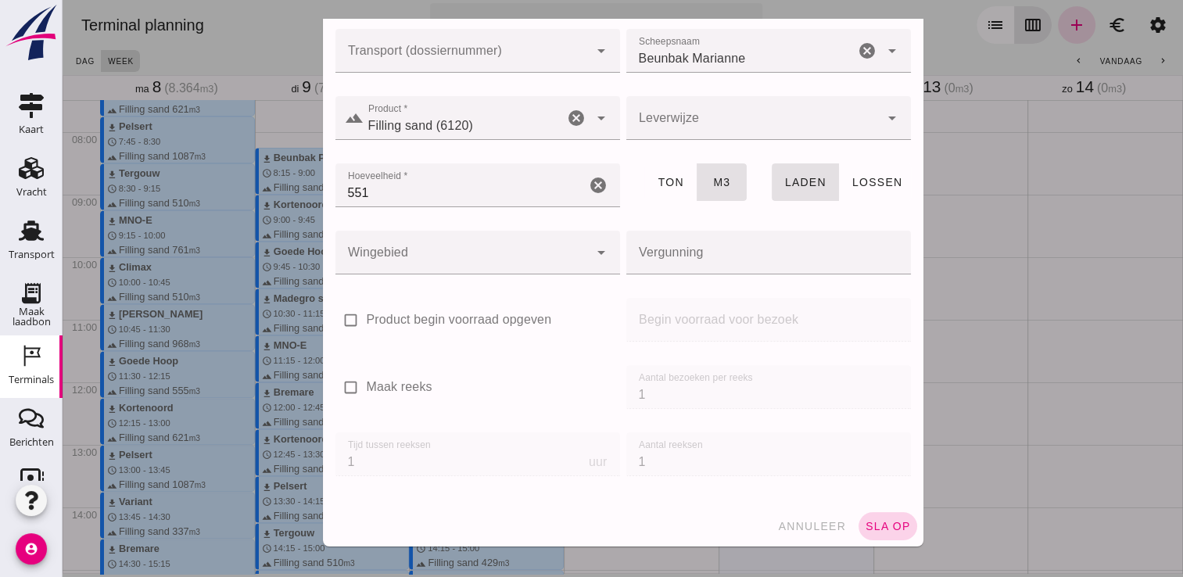
click at [888, 523] on span "sla op" at bounding box center [888, 526] width 46 height 13
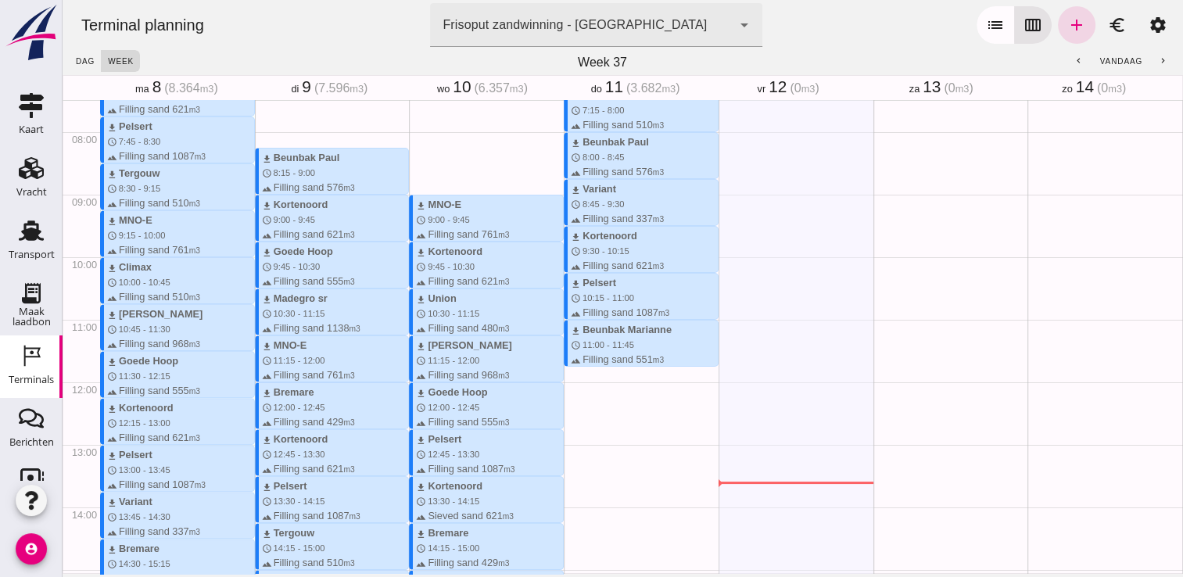
drag, startPoint x: 632, startPoint y: 368, endPoint x: 638, endPoint y: 422, distance: 54.3
click at [638, 422] on div "download Climax schedule 7:15 - 8:00 terrain Filling sand 510 m3 download Beunb…" at bounding box center [641, 382] width 155 height 1501
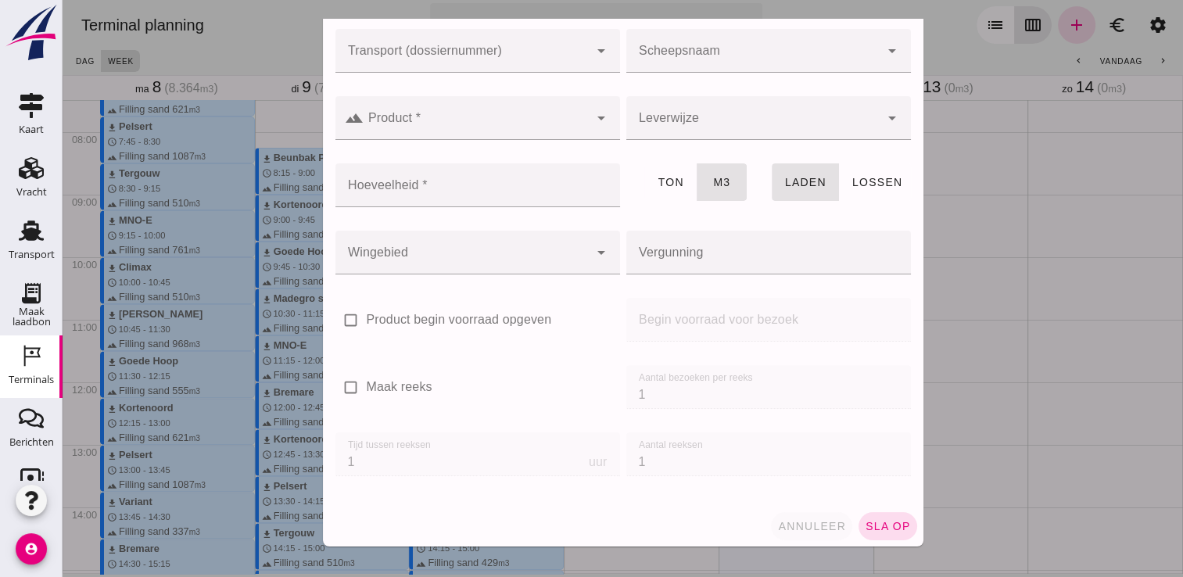
click at [791, 536] on button "annuleer" at bounding box center [811, 526] width 81 height 28
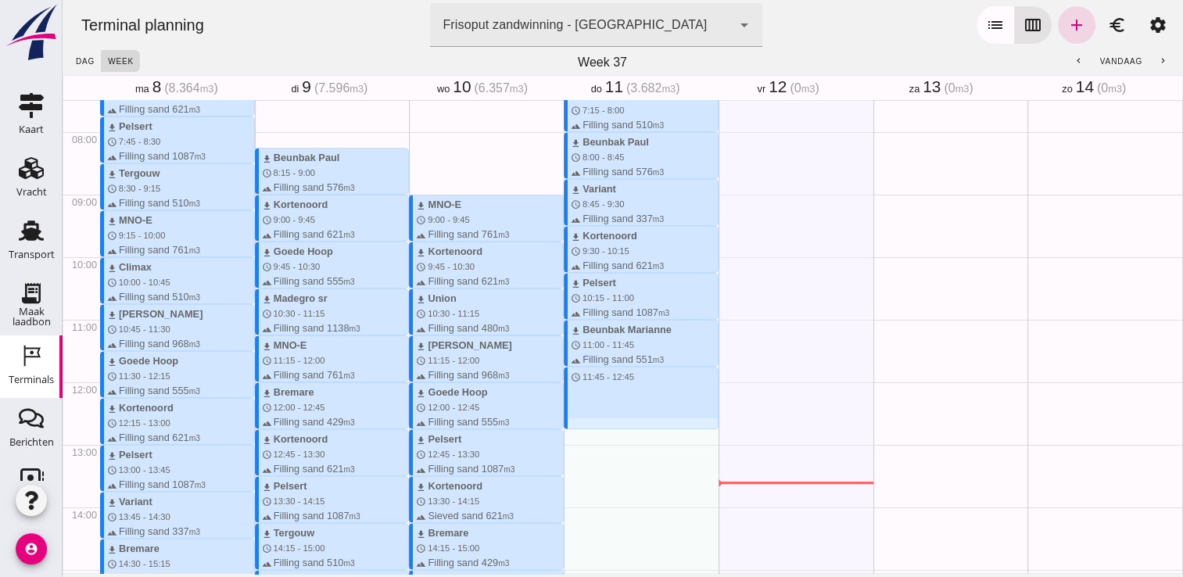
drag, startPoint x: 568, startPoint y: 368, endPoint x: 574, endPoint y: 452, distance: 84.7
click at [574, 452] on div "download Climax schedule 7:15 - 8:00 terrain Filling sand 510 m3 download Beunb…" at bounding box center [641, 382] width 155 height 1501
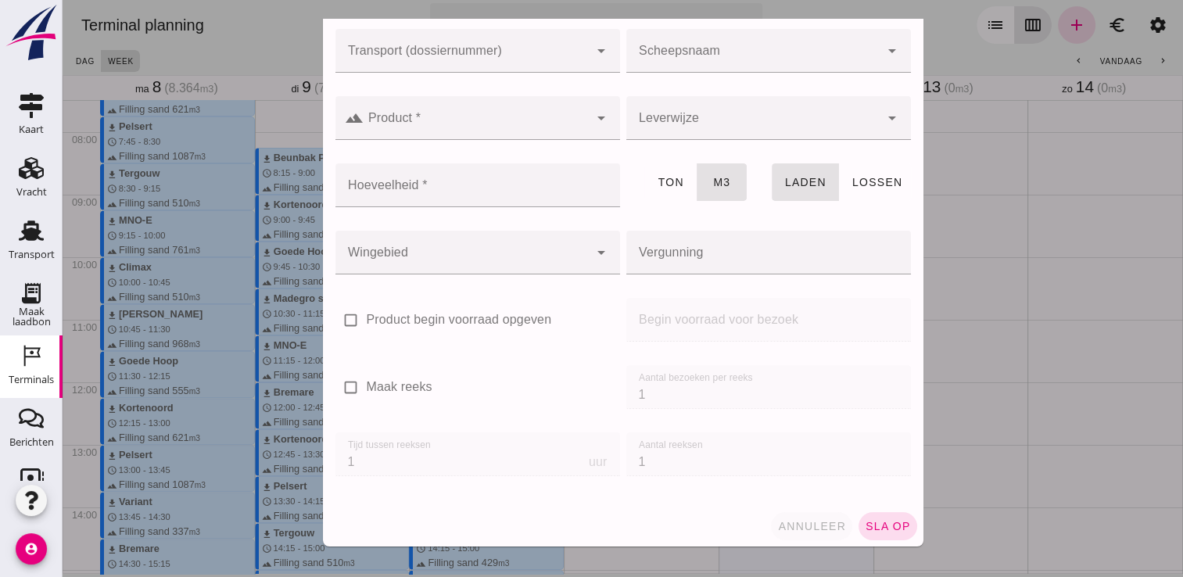
click at [792, 536] on button "annuleer" at bounding box center [811, 526] width 81 height 28
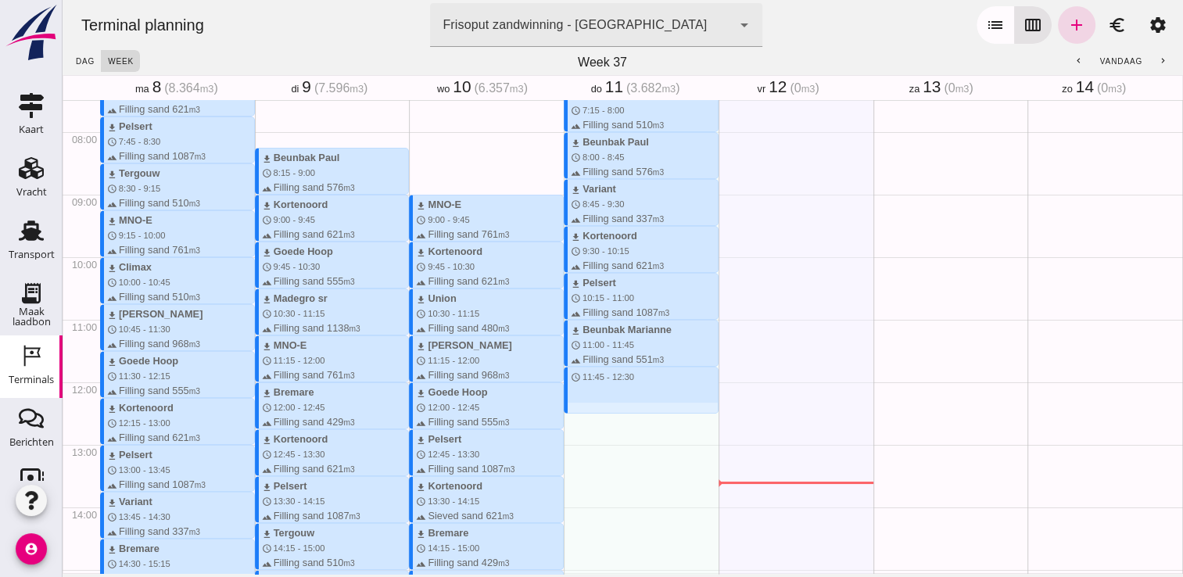
drag, startPoint x: 572, startPoint y: 368, endPoint x: 579, endPoint y: 407, distance: 39.7
click at [579, 407] on div "download Climax schedule 7:15 - 8:00 terrain Filling sand 510 m3 download Beunb…" at bounding box center [641, 382] width 155 height 1501
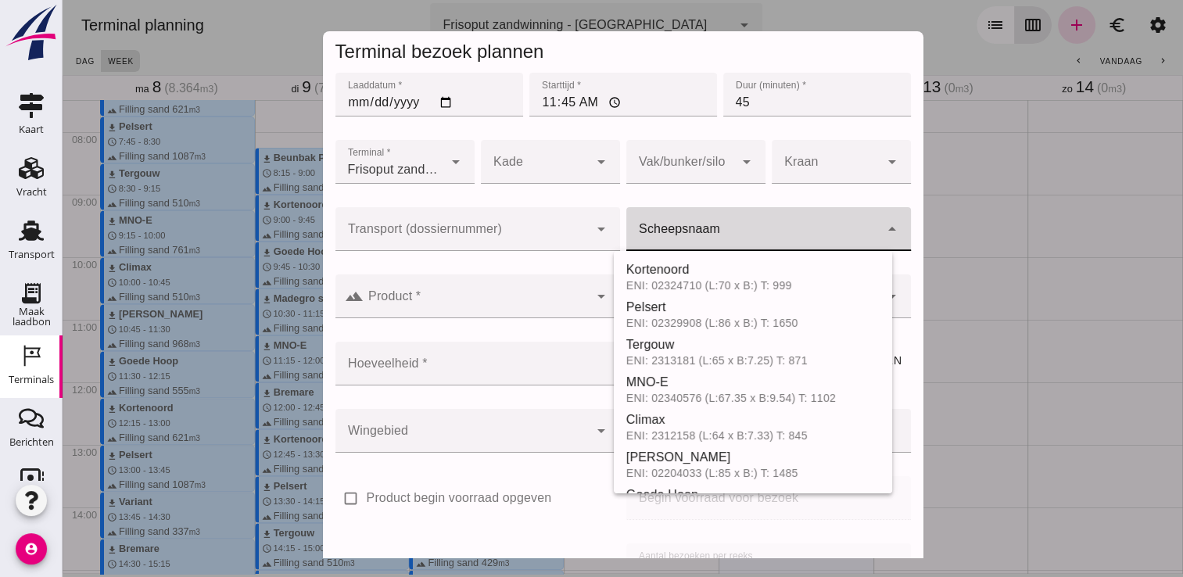
click at [658, 231] on input "Scheepsnaam" at bounding box center [752, 237] width 253 height 19
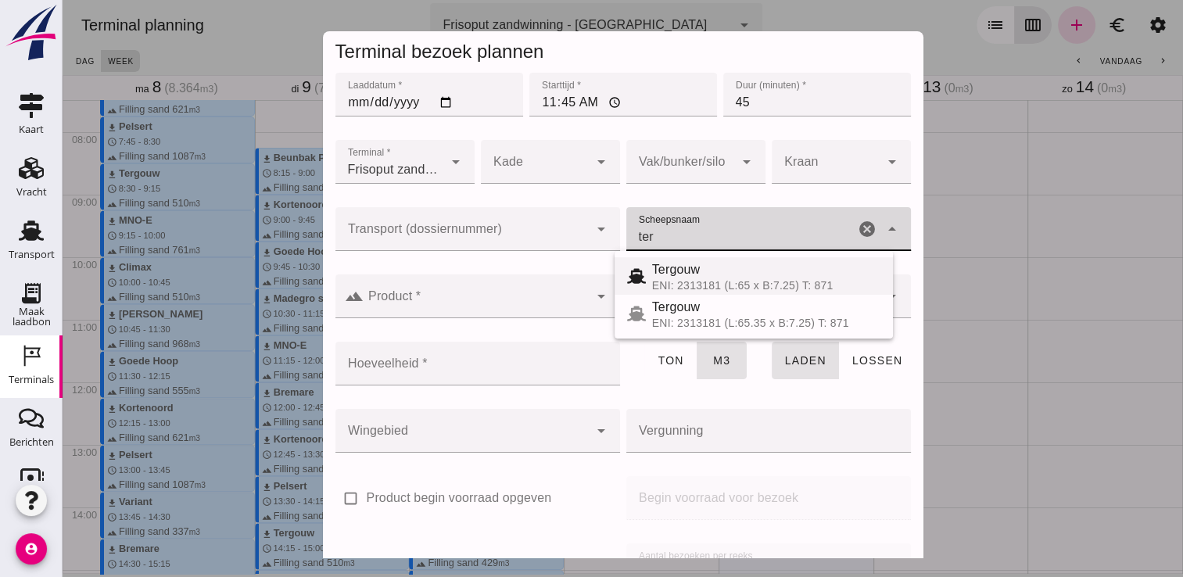
click at [668, 267] on span "Tergouw" at bounding box center [676, 269] width 48 height 13
type input "Tergouw"
type input "510"
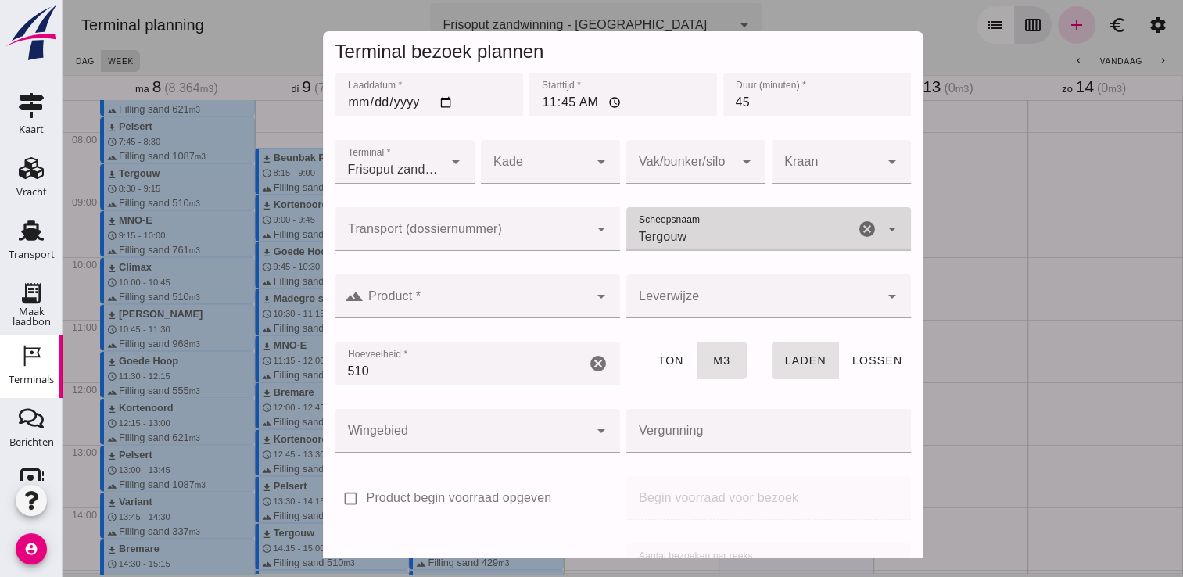
type input "Tergouw"
click at [529, 296] on input "Product *" at bounding box center [476, 304] width 225 height 19
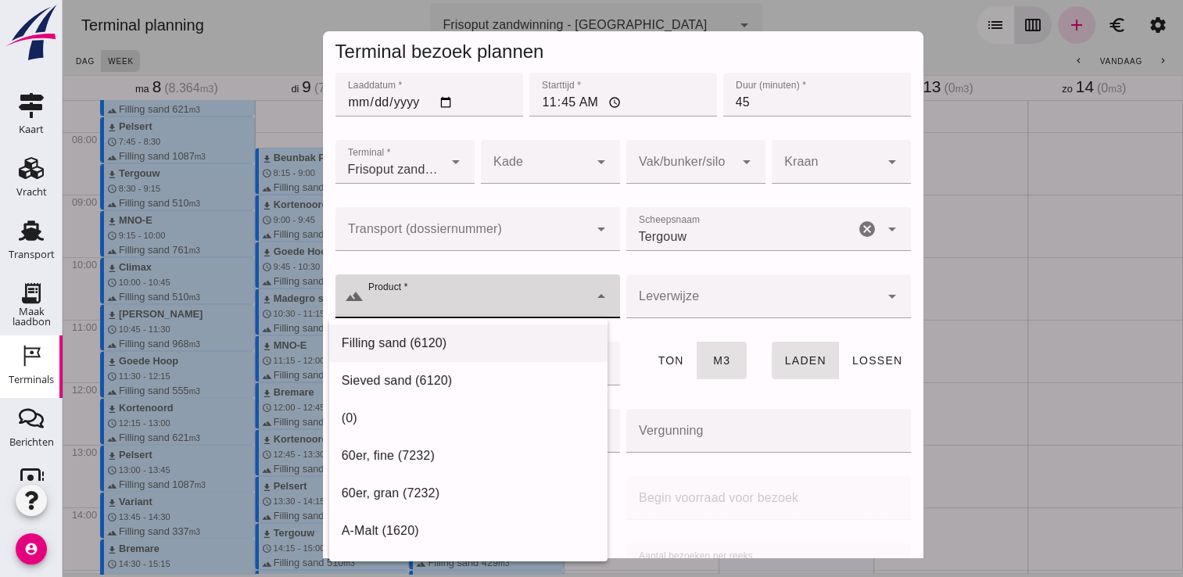
click at [465, 333] on div "Filling sand (6120)" at bounding box center [468, 344] width 278 height 38
type input "Filling sand (6120)"
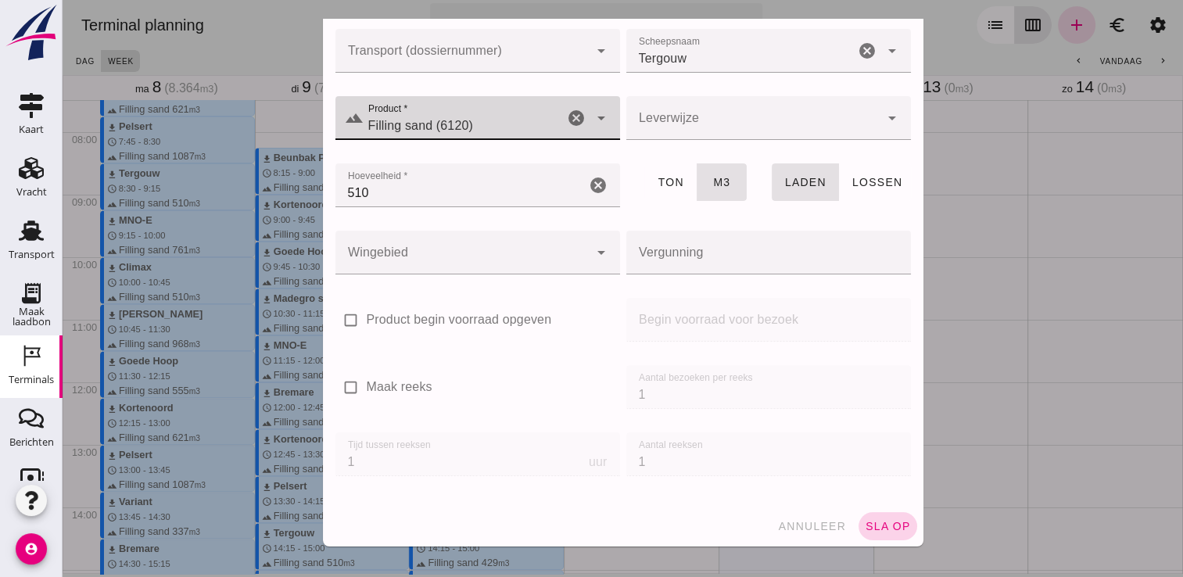
click at [885, 523] on span "sla op" at bounding box center [888, 526] width 46 height 13
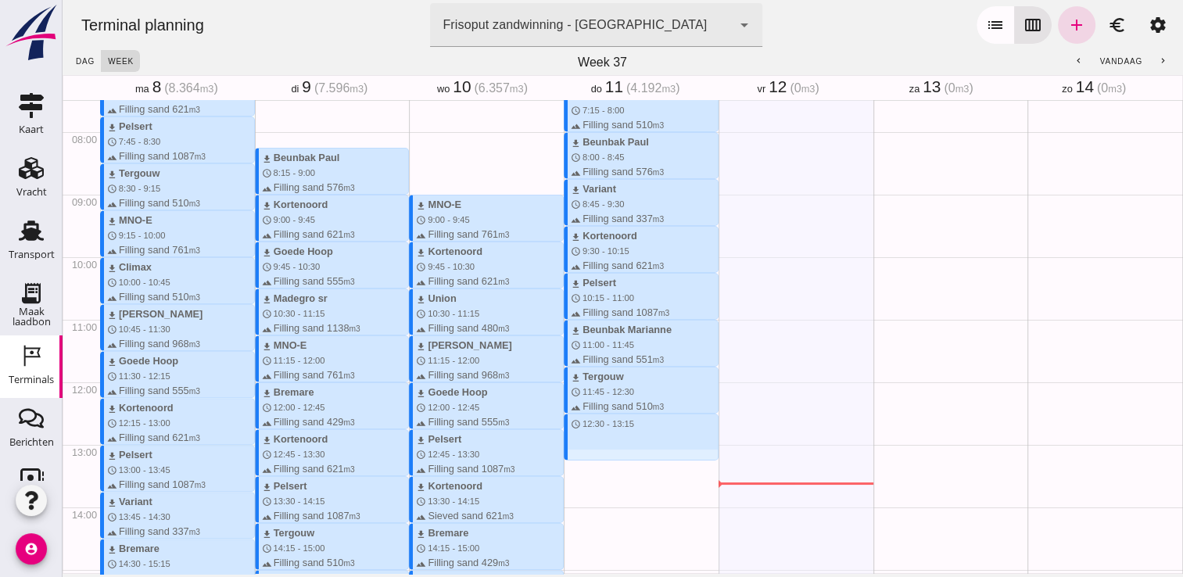
drag, startPoint x: 614, startPoint y: 415, endPoint x: 619, endPoint y: 465, distance: 49.5
click at [619, 465] on div "download Climax schedule 7:15 - 8:00 terrain Filling sand 510 m3 download Beunb…" at bounding box center [641, 382] width 155 height 1501
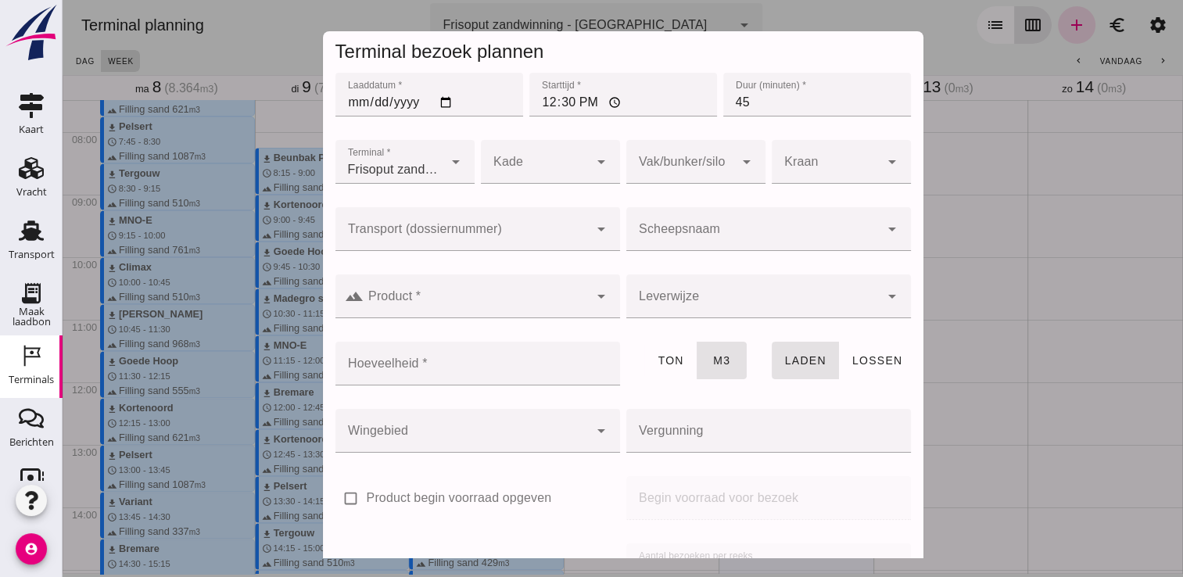
click at [704, 230] on input "Scheepsnaam" at bounding box center [752, 237] width 253 height 19
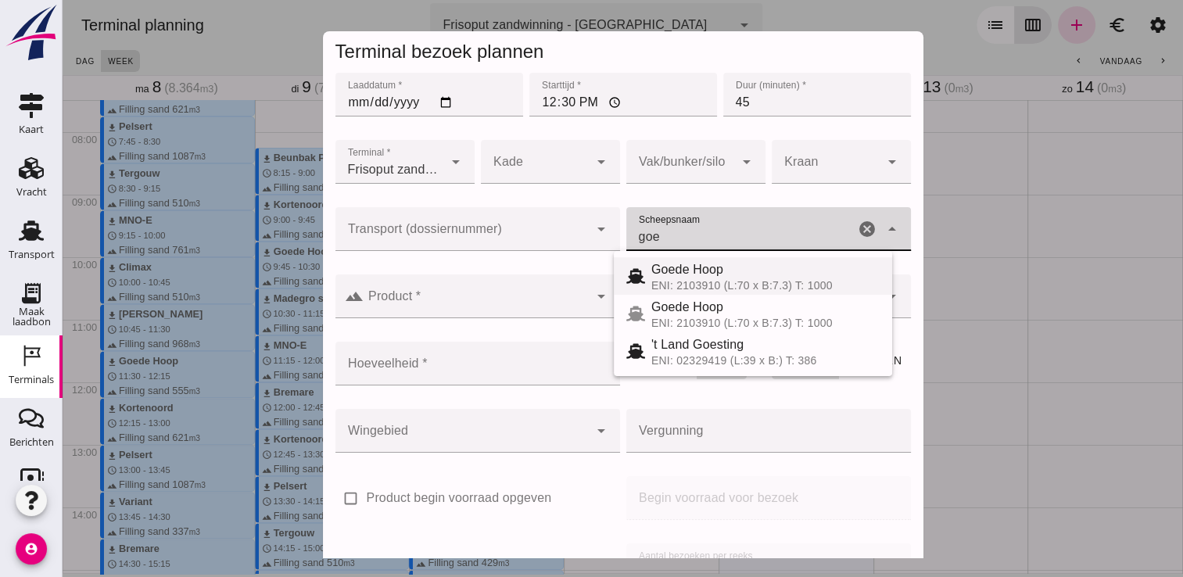
click at [717, 267] on span "Goede Hoop" at bounding box center [687, 269] width 72 height 13
type input "Goede Hoop"
type input "555"
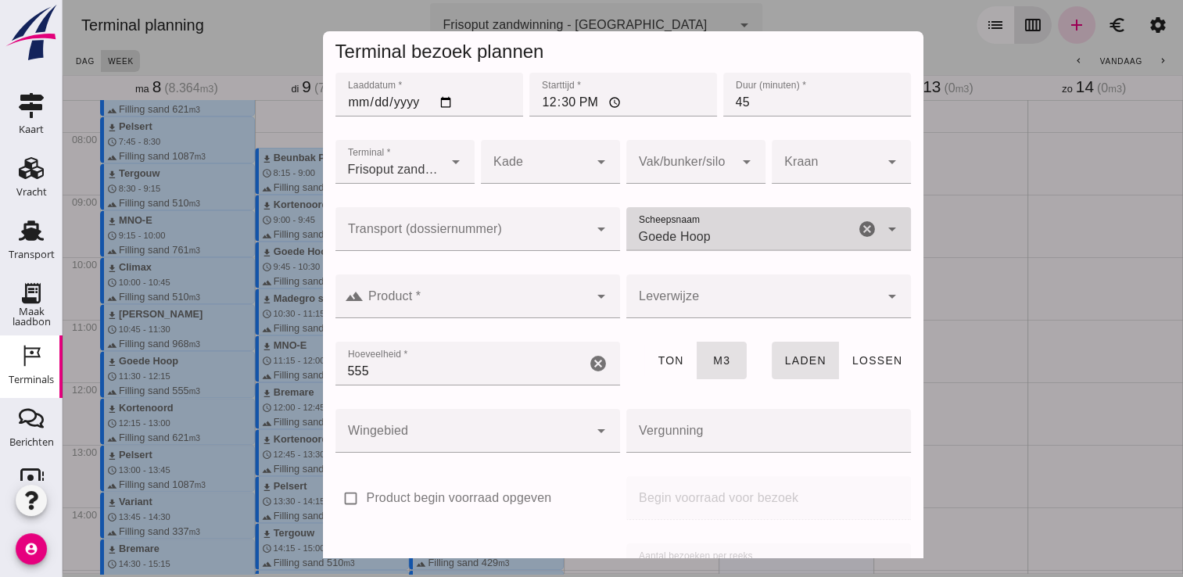
type input "Goede Hoop"
click at [562, 292] on div at bounding box center [476, 296] width 225 height 44
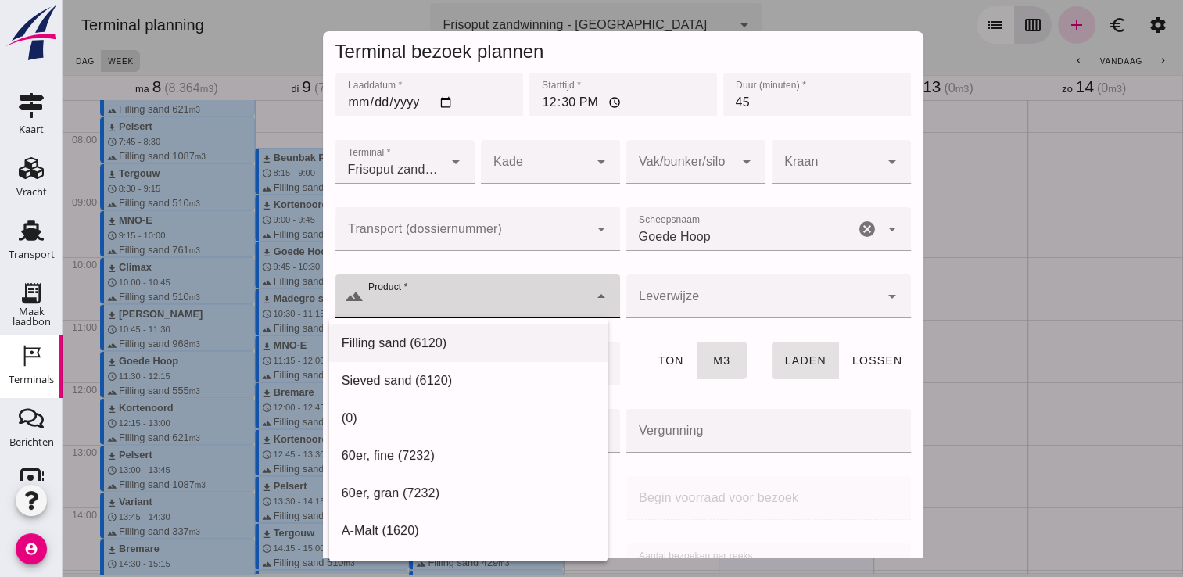
click at [537, 333] on div "Filling sand (6120)" at bounding box center [468, 344] width 278 height 38
type input "Filling sand (6120)"
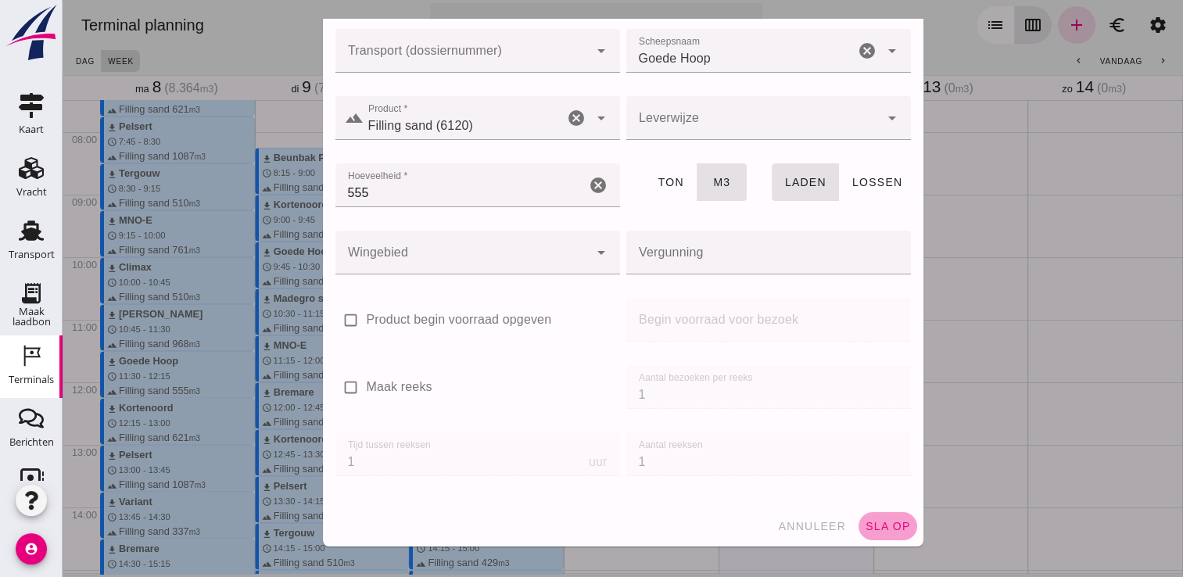
click at [865, 529] on span "sla op" at bounding box center [888, 526] width 46 height 13
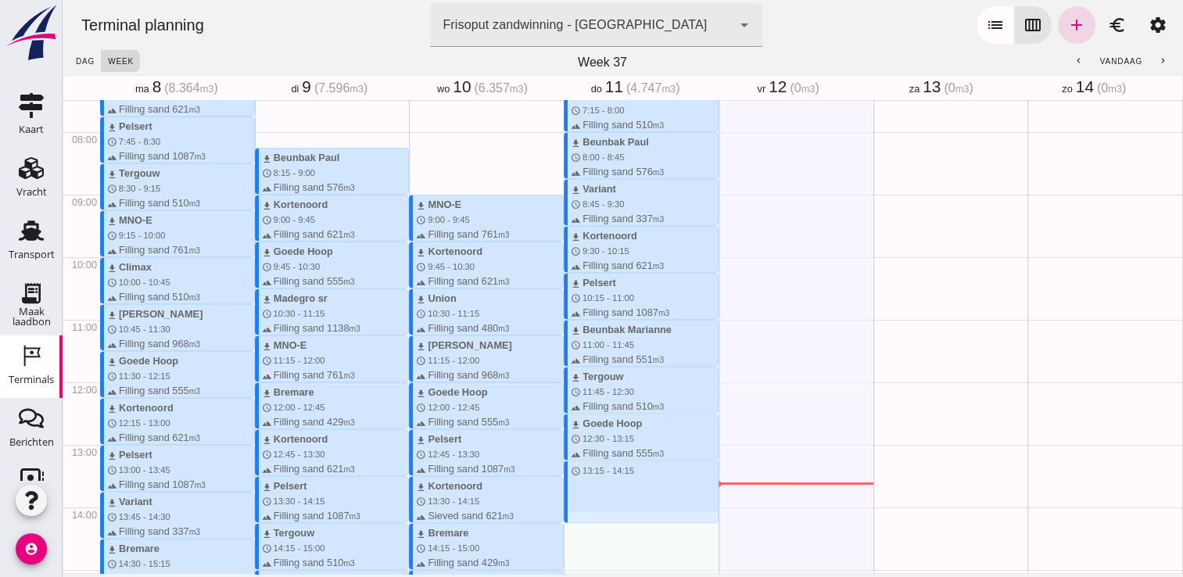
drag, startPoint x: 584, startPoint y: 462, endPoint x: 593, endPoint y: 519, distance: 57.7
click at [593, 519] on div "download Climax schedule 7:15 - 8:00 terrain Filling sand 510 m3 download Beunb…" at bounding box center [641, 382] width 155 height 1501
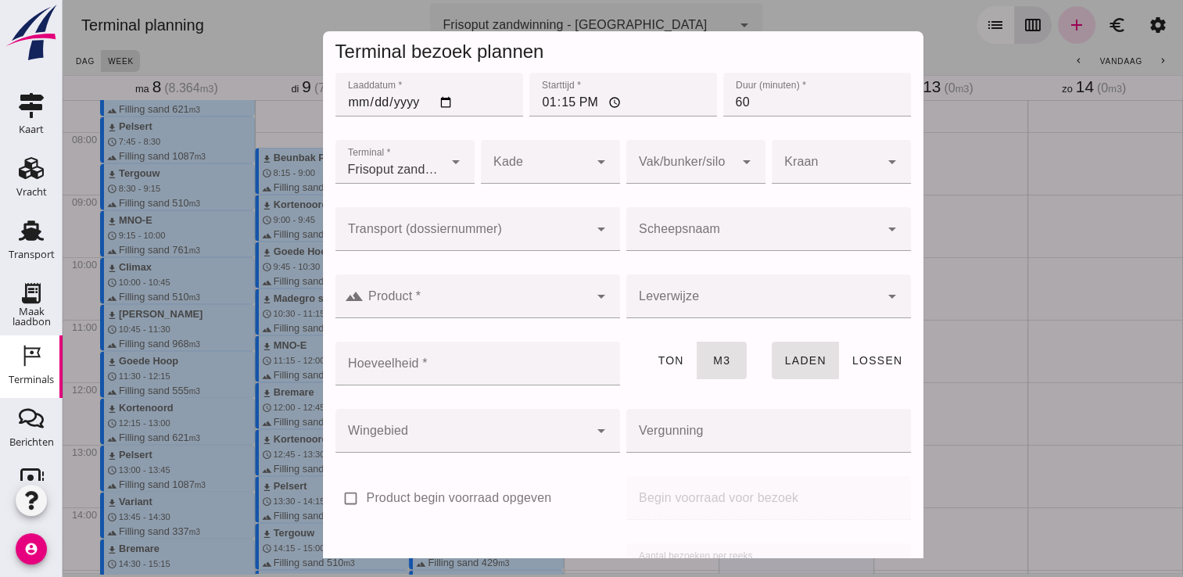
click at [760, 238] on input "Scheepsnaam" at bounding box center [752, 237] width 253 height 19
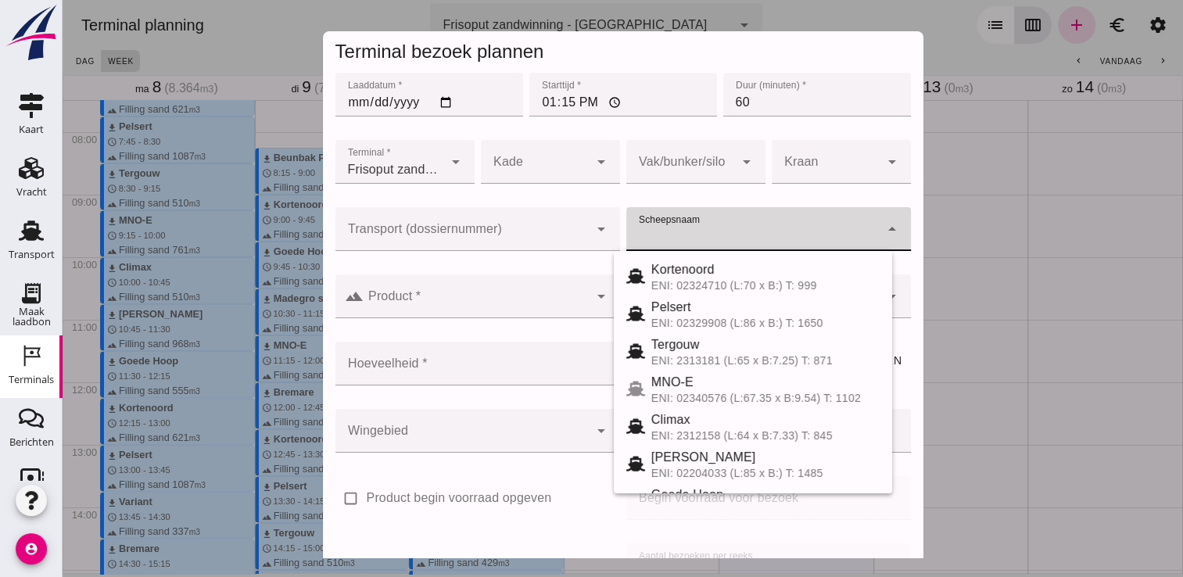
click at [767, 98] on input "60" at bounding box center [817, 95] width 188 height 44
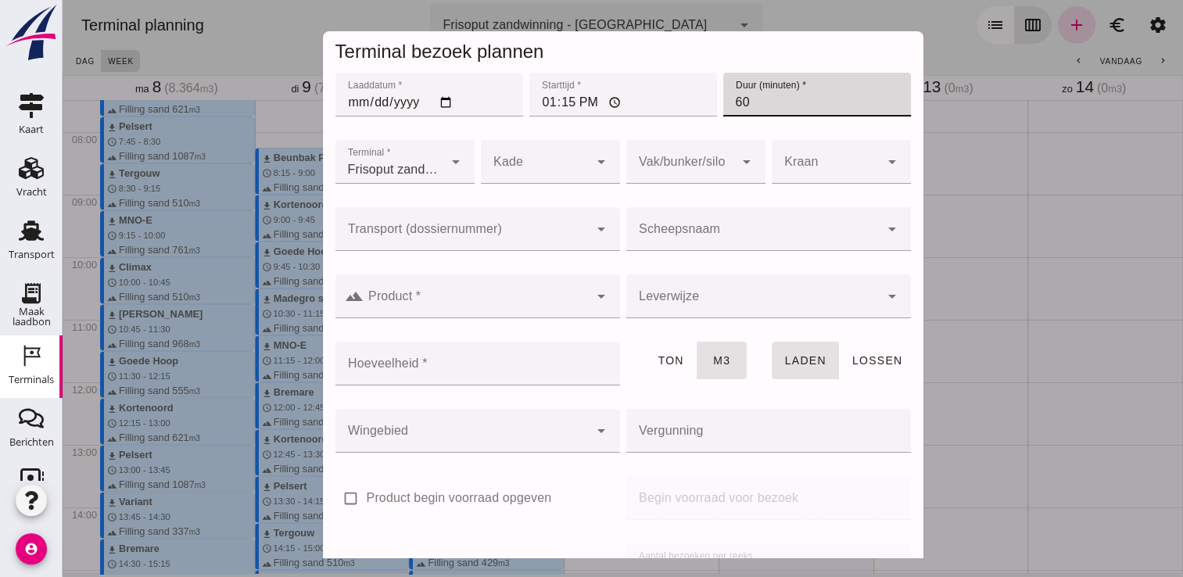
type input "6"
type input "45"
click at [689, 229] on input "Scheepsnaam" at bounding box center [752, 237] width 253 height 19
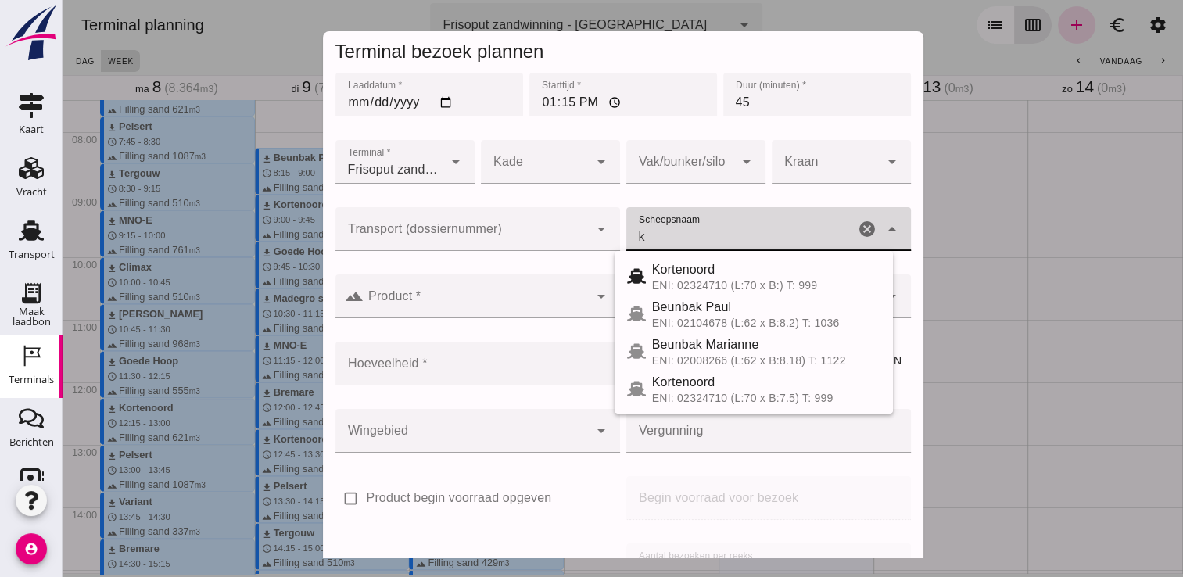
type input "Kortenoord"
type input "621"
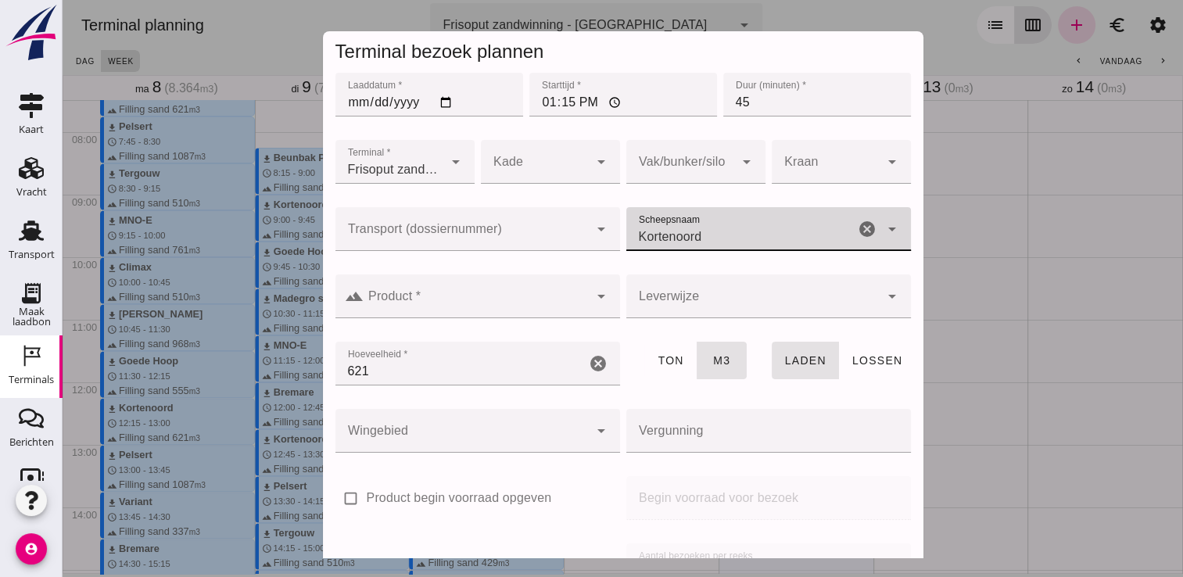
click at [523, 292] on div at bounding box center [476, 296] width 225 height 44
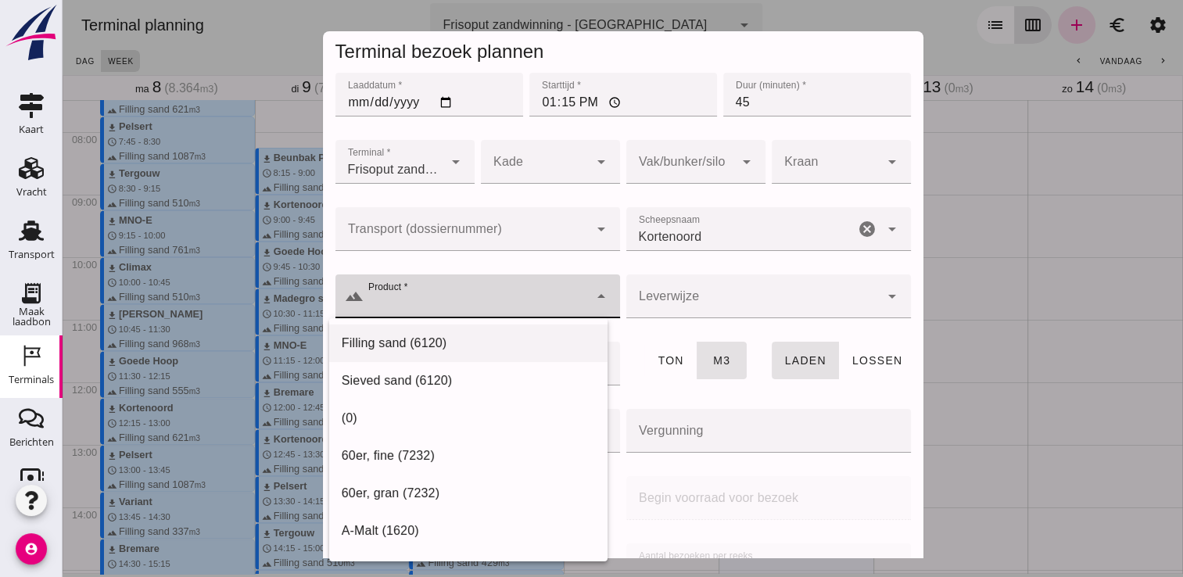
click at [435, 352] on div "Filling sand (6120)" at bounding box center [468, 343] width 253 height 19
type input "Filling sand (6120)"
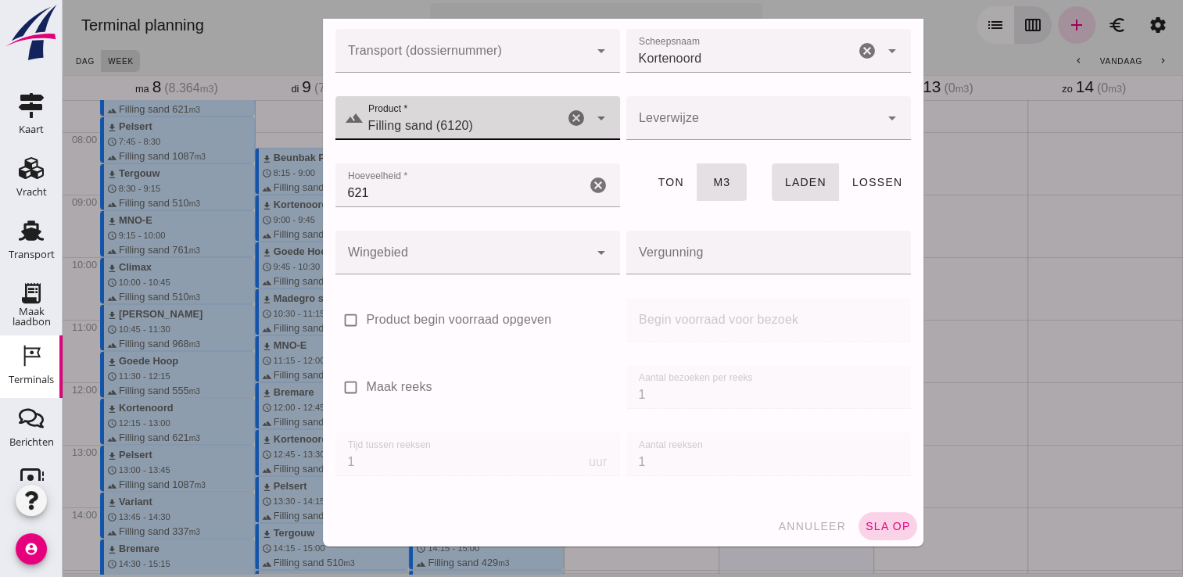
click at [878, 530] on span "sla op" at bounding box center [888, 526] width 46 height 13
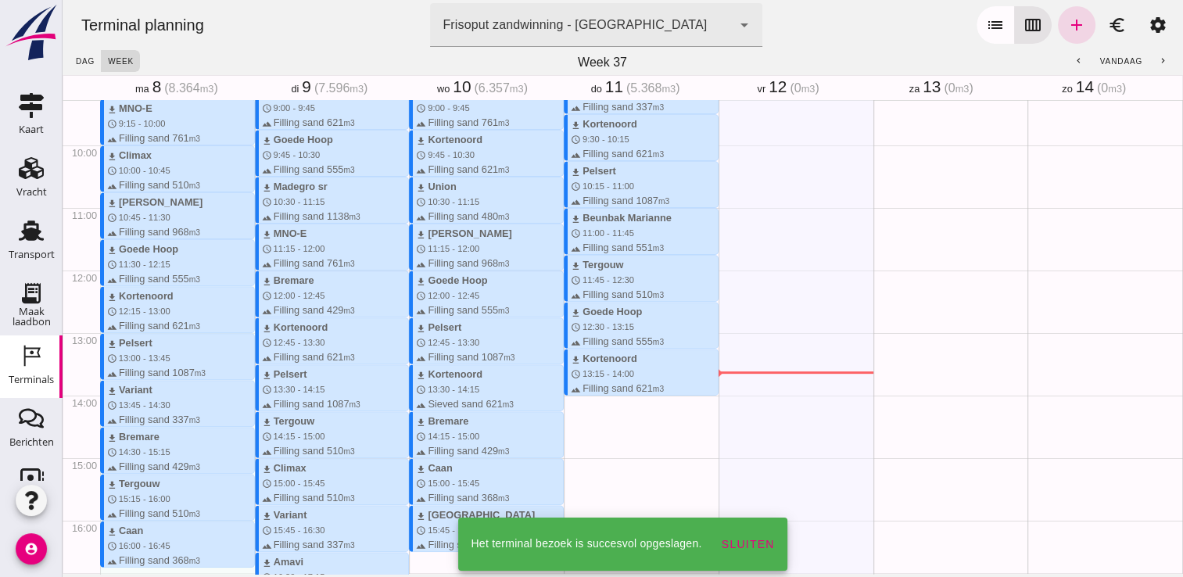
scroll to position [604, 0]
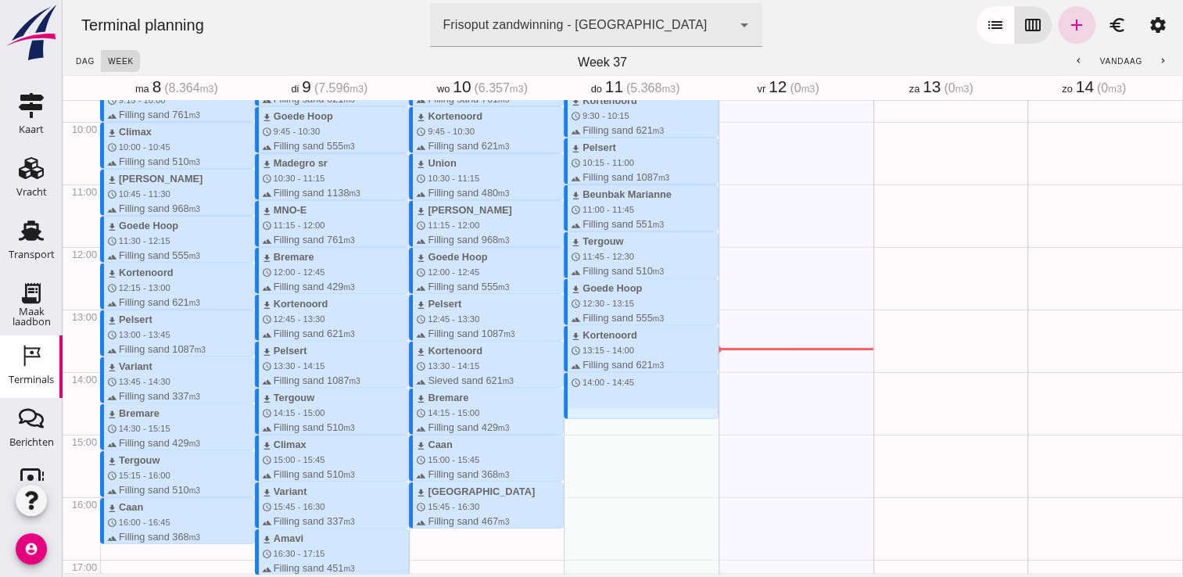
drag, startPoint x: 589, startPoint y: 374, endPoint x: 597, endPoint y: 418, distance: 44.5
click at [597, 418] on div "download Climax schedule 7:15 - 8:00 terrain Filling sand 510 m3 download Beunb…" at bounding box center [641, 246] width 155 height 1501
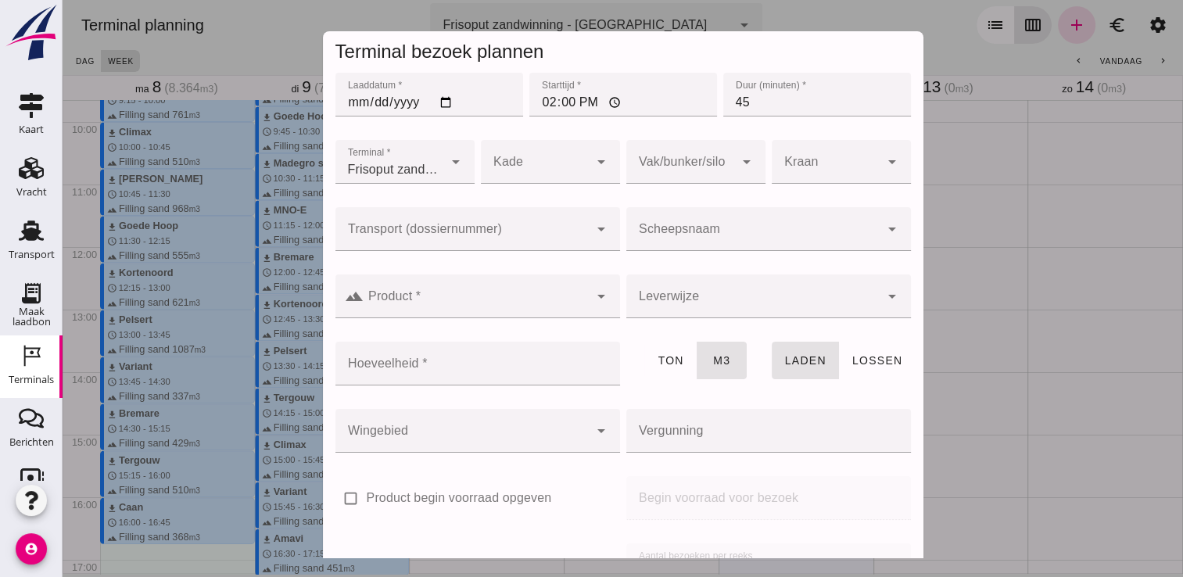
click at [708, 237] on input "Scheepsnaam" at bounding box center [752, 237] width 253 height 19
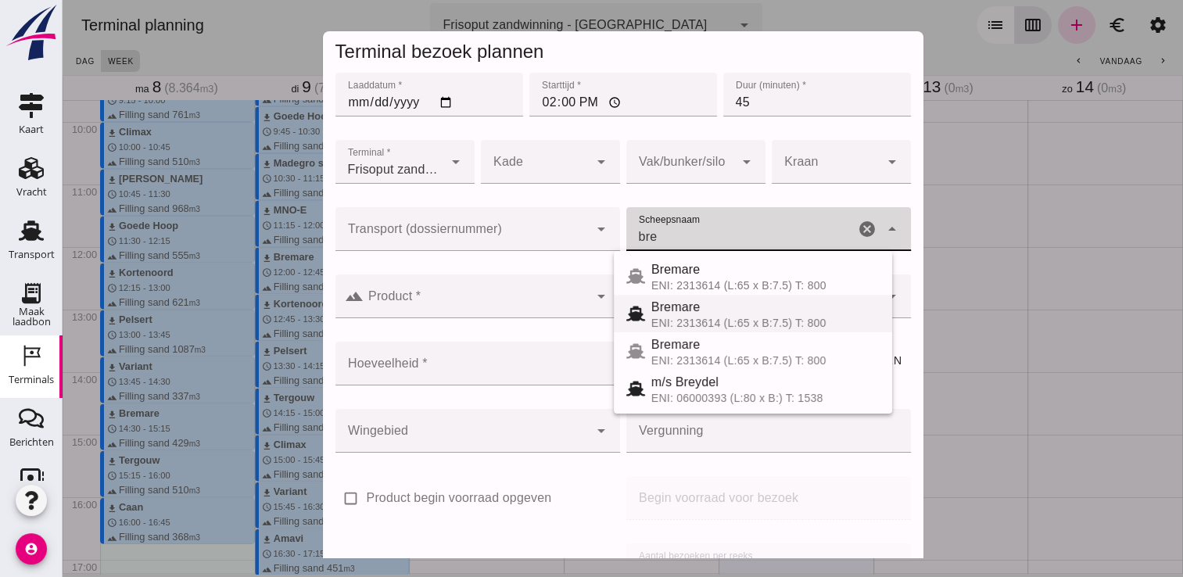
drag, startPoint x: 657, startPoint y: 280, endPoint x: 663, endPoint y: 316, distance: 36.5
click at [663, 316] on div "Bremare ENI: 2313614 (L:65 x B:7.5) T: 800 Bremare ENI: 2313614 (L:65 x B:7.5) …" at bounding box center [753, 332] width 278 height 163
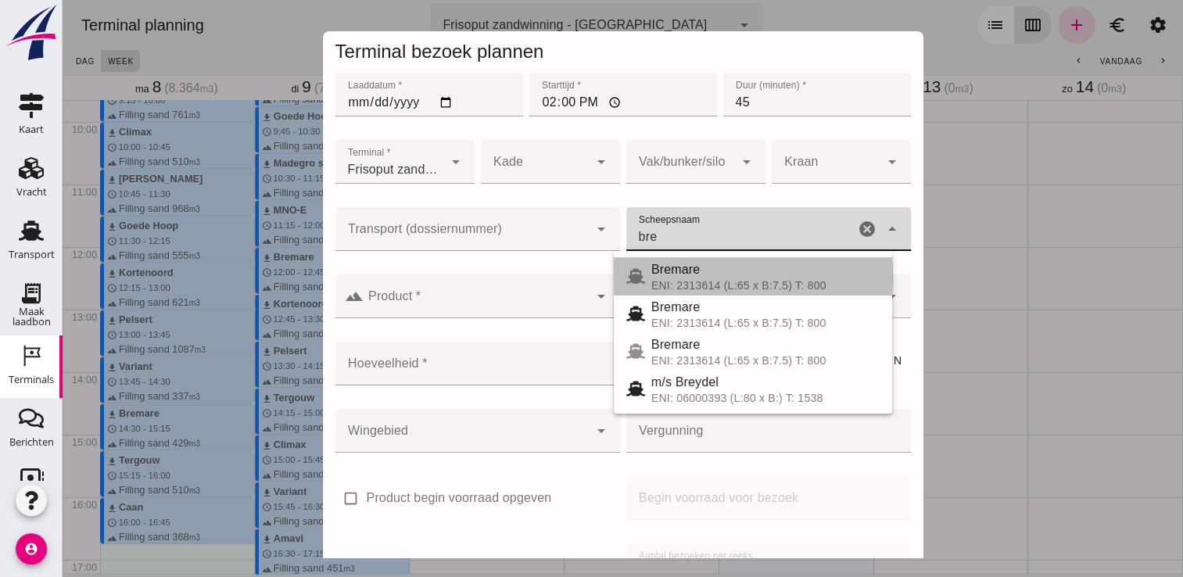
click at [663, 264] on span "Bremare" at bounding box center [675, 269] width 48 height 13
type input "Bremare"
type input "429"
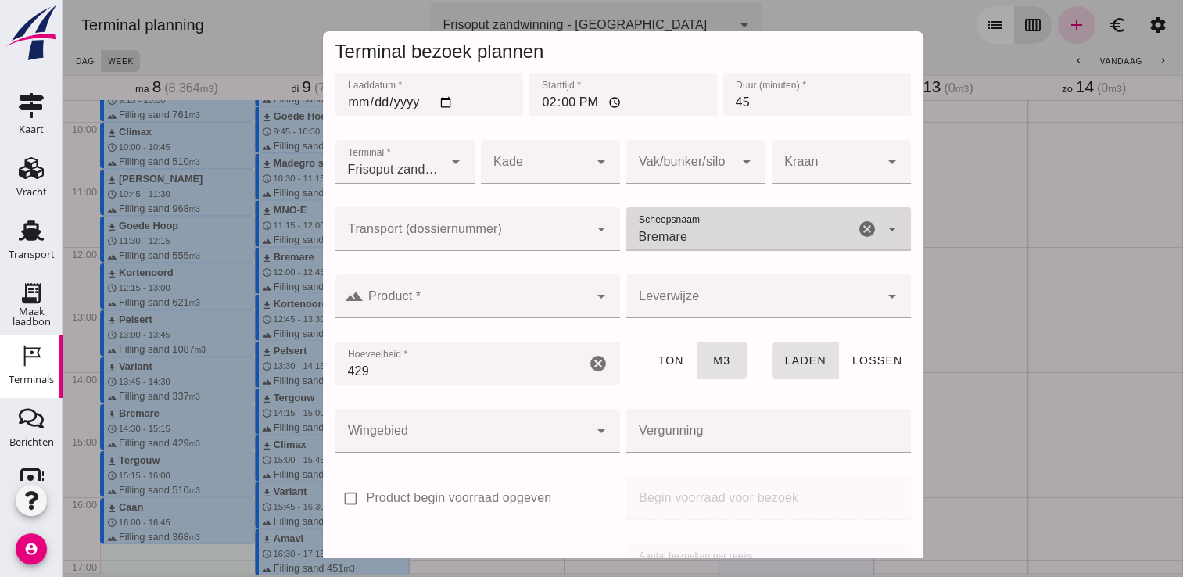
type input "Bremare"
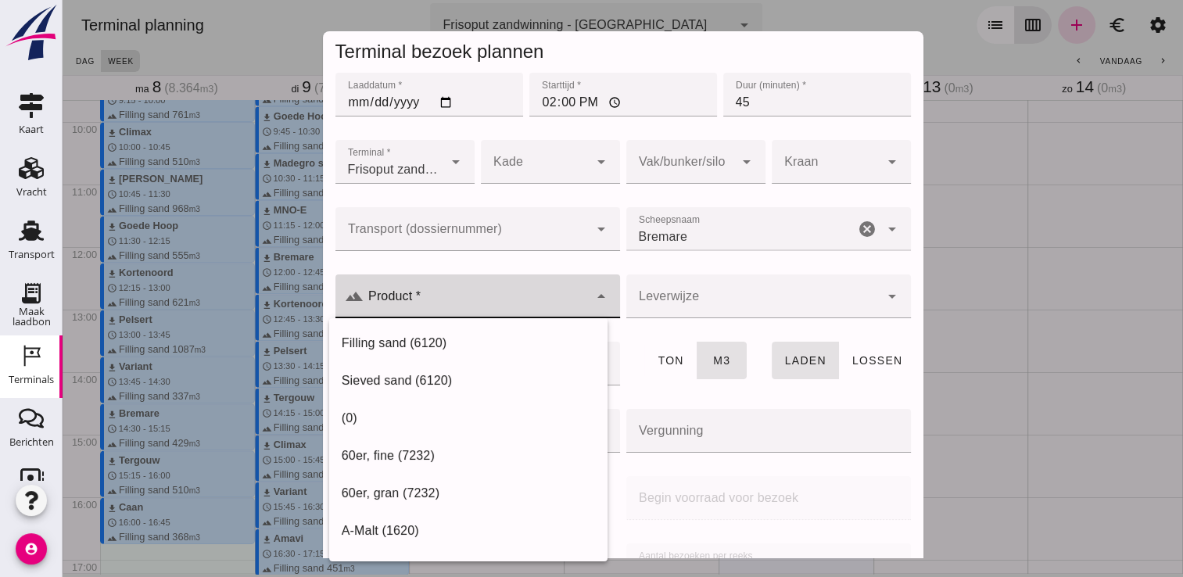
click at [551, 281] on div at bounding box center [476, 296] width 225 height 44
click at [471, 339] on div "Filling sand (6120)" at bounding box center [468, 343] width 253 height 19
type input "Filling sand (6120)"
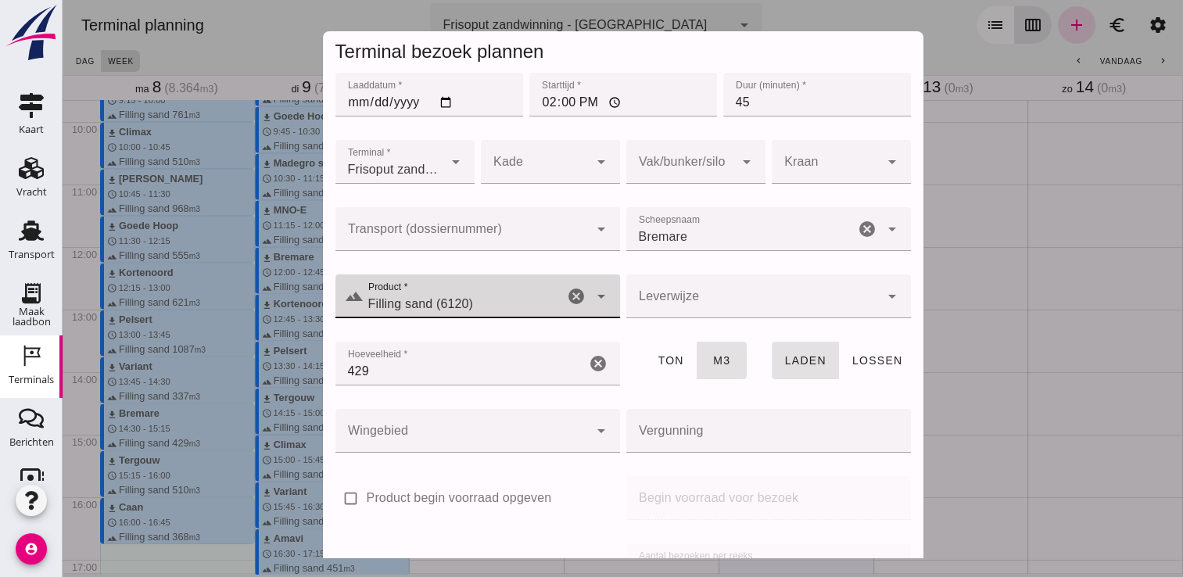
scroll to position [178, 0]
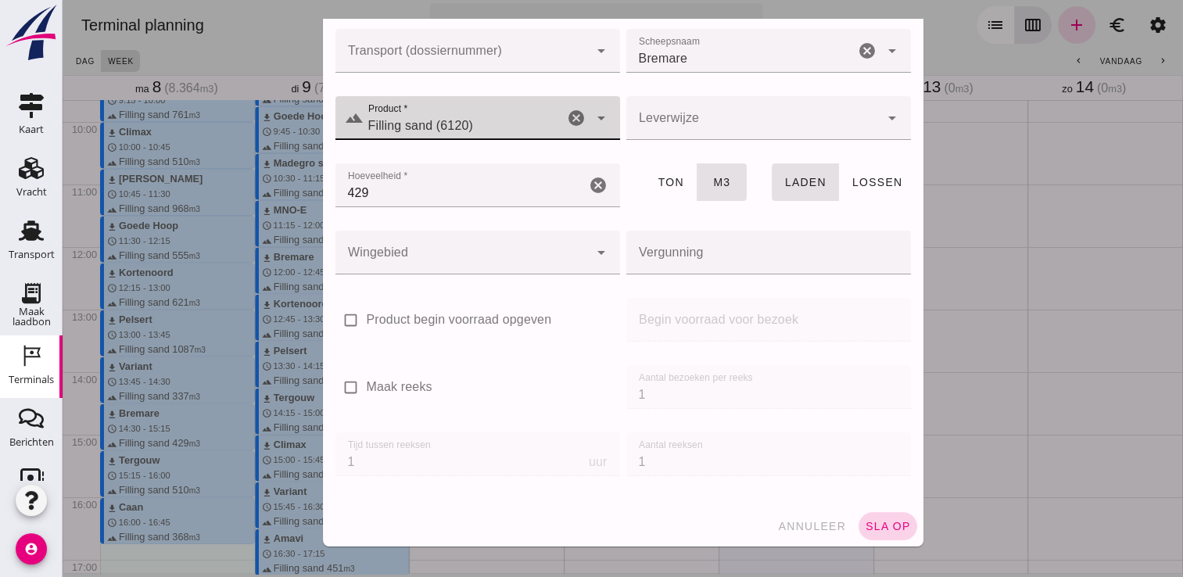
click at [865, 529] on span "sla op" at bounding box center [888, 526] width 46 height 13
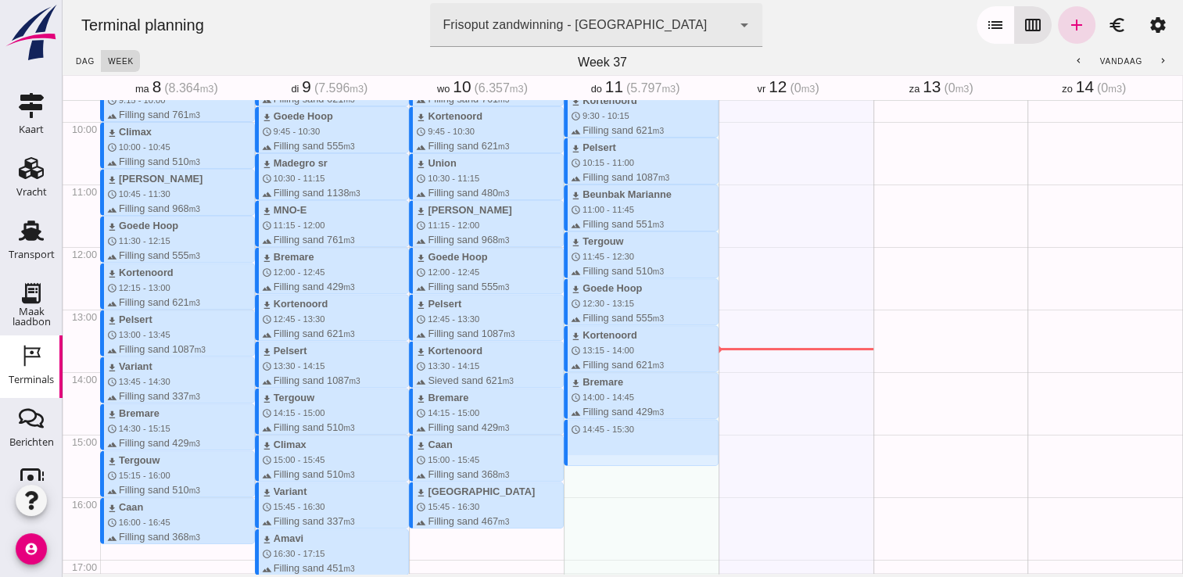
drag, startPoint x: 579, startPoint y: 421, endPoint x: 579, endPoint y: 471, distance: 50.1
click at [579, 471] on div "download Climax schedule 7:15 - 8:00 terrain Filling sand 510 m3 download Beunb…" at bounding box center [641, 246] width 155 height 1501
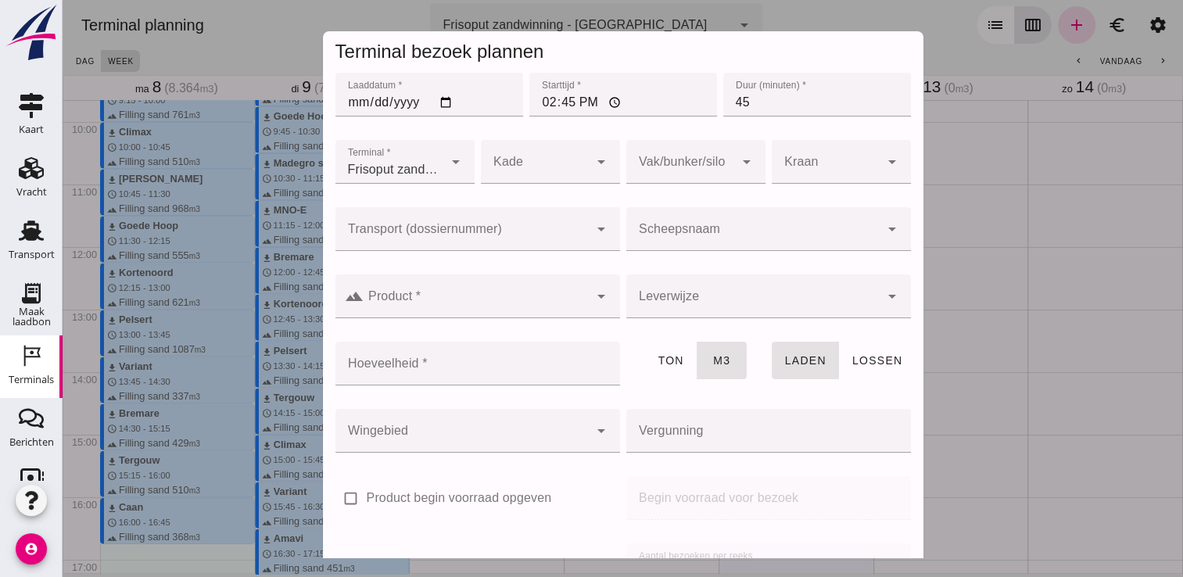
click at [741, 233] on input "Scheepsnaam" at bounding box center [752, 237] width 253 height 19
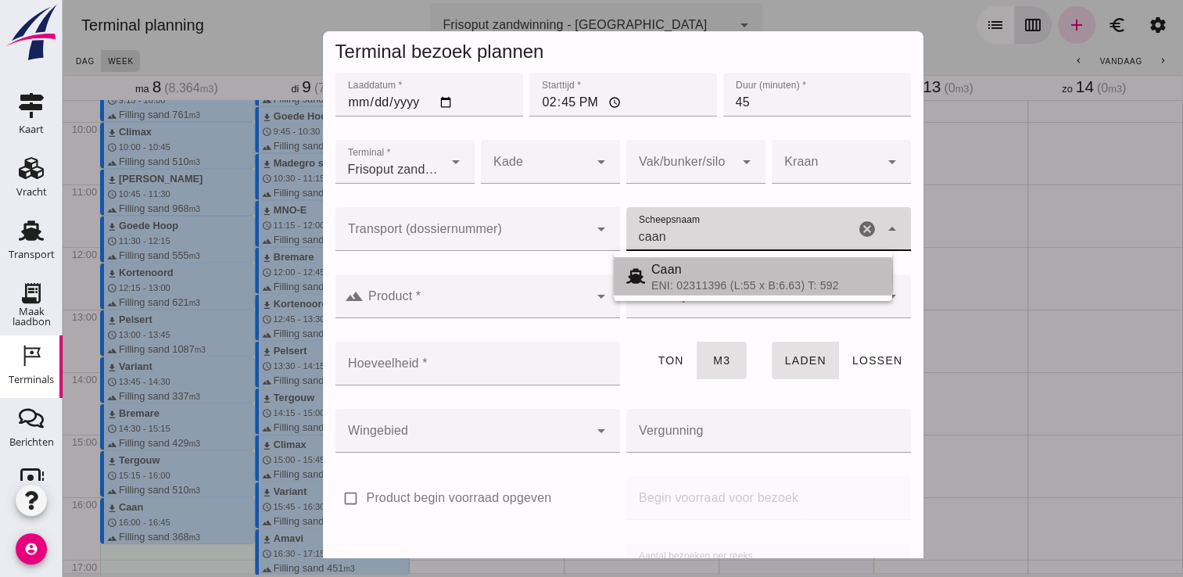
click at [693, 266] on div "Caan" at bounding box center [765, 269] width 228 height 19
type input "Caan"
type input "368"
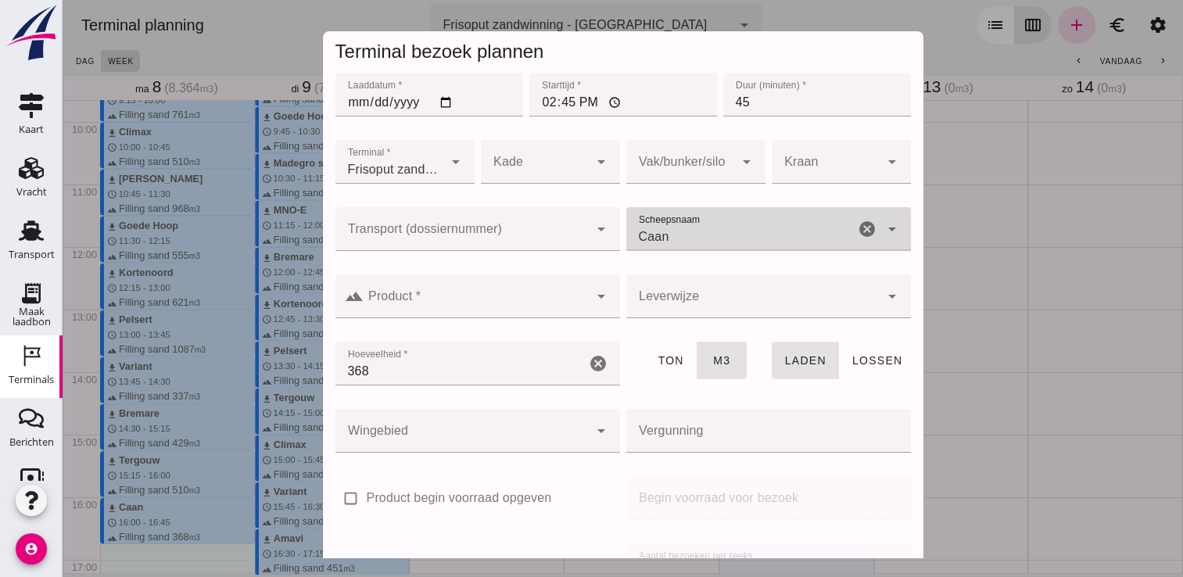
type input "Caan"
click at [526, 300] on input "Product *" at bounding box center [476, 304] width 225 height 19
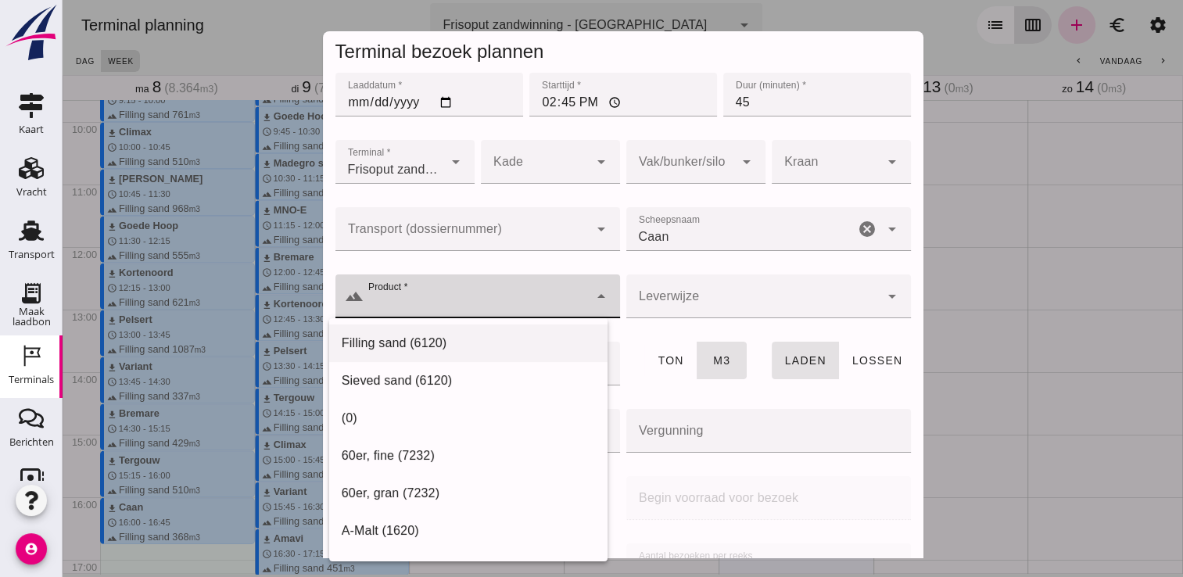
click at [471, 339] on div "Filling sand (6120)" at bounding box center [468, 343] width 253 height 19
type input "Filling sand (6120)"
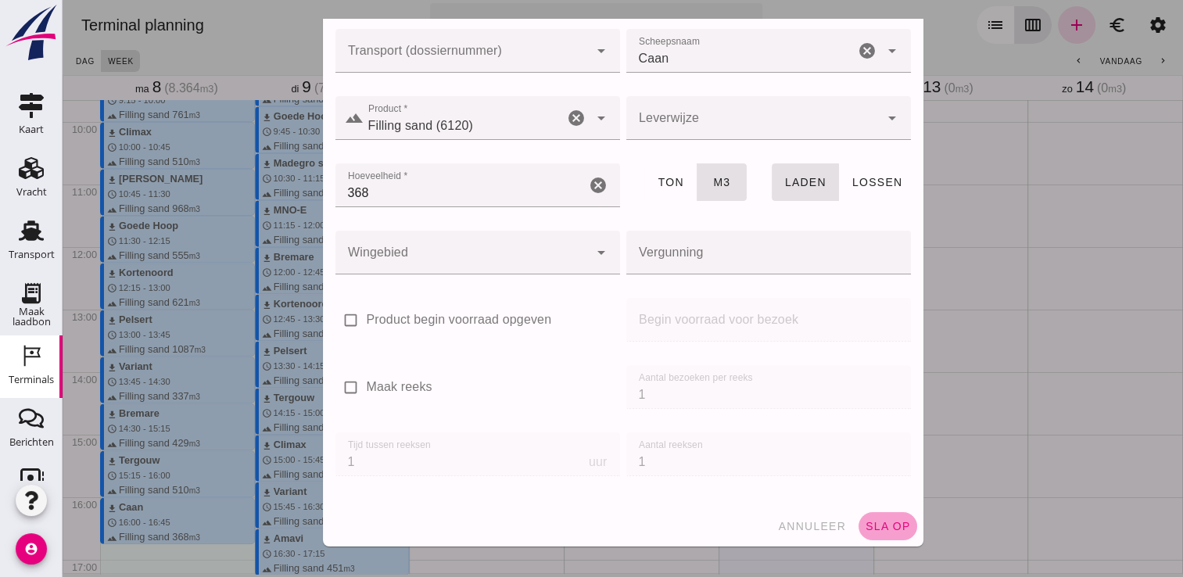
click at [881, 525] on span "sla op" at bounding box center [888, 526] width 46 height 13
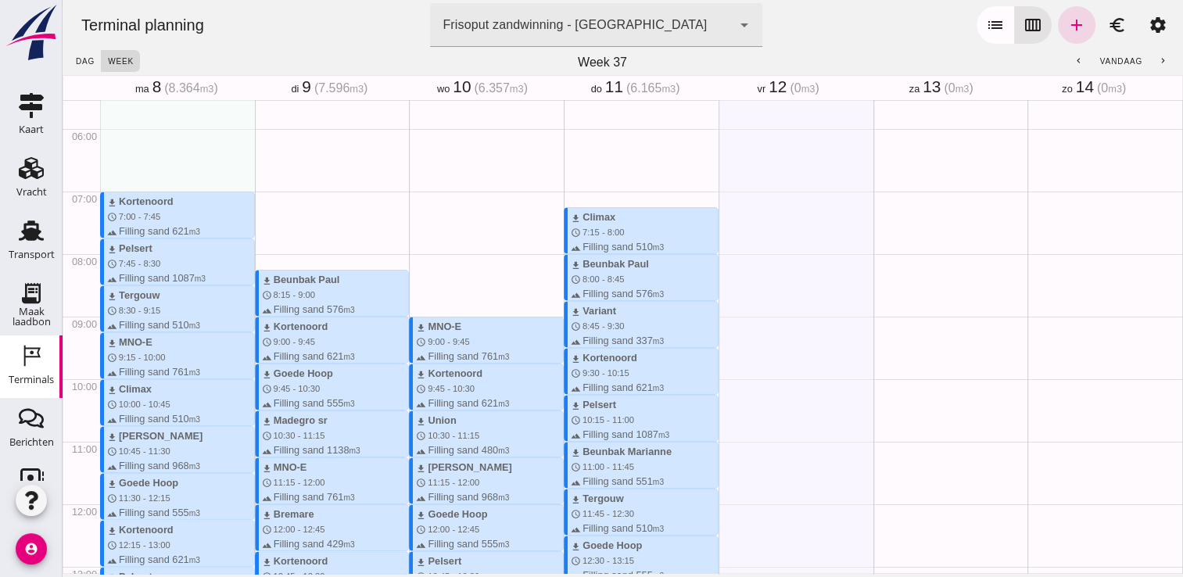
scroll to position [350, 0]
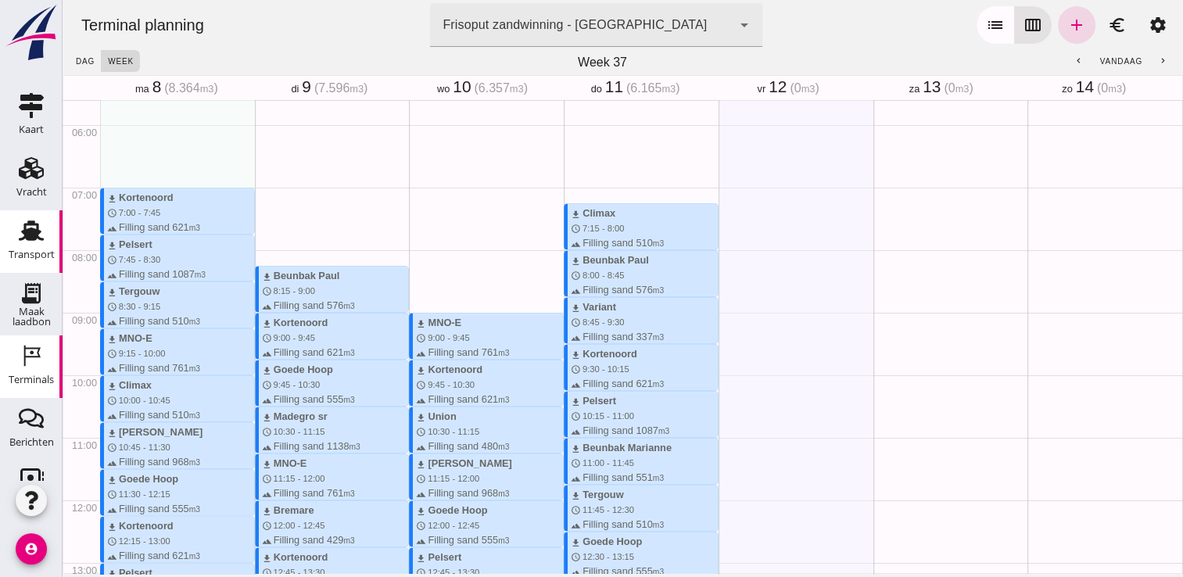
click at [9, 254] on div "Transport" at bounding box center [32, 254] width 46 height 10
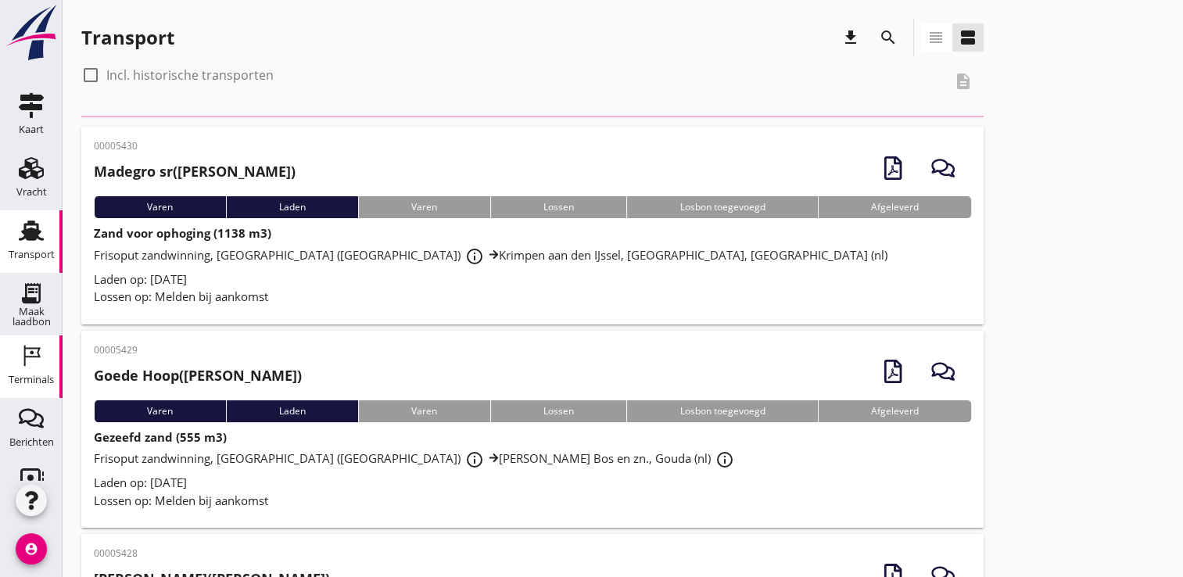
click at [23, 360] on icon "Terminals" at bounding box center [31, 355] width 25 height 25
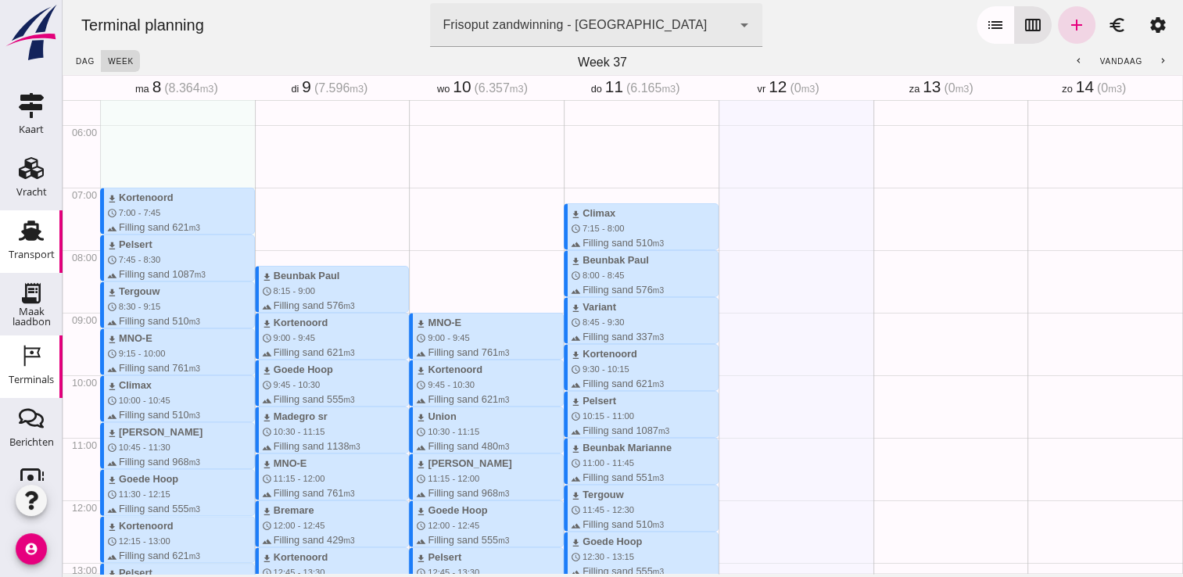
click at [19, 230] on use at bounding box center [31, 231] width 25 height 20
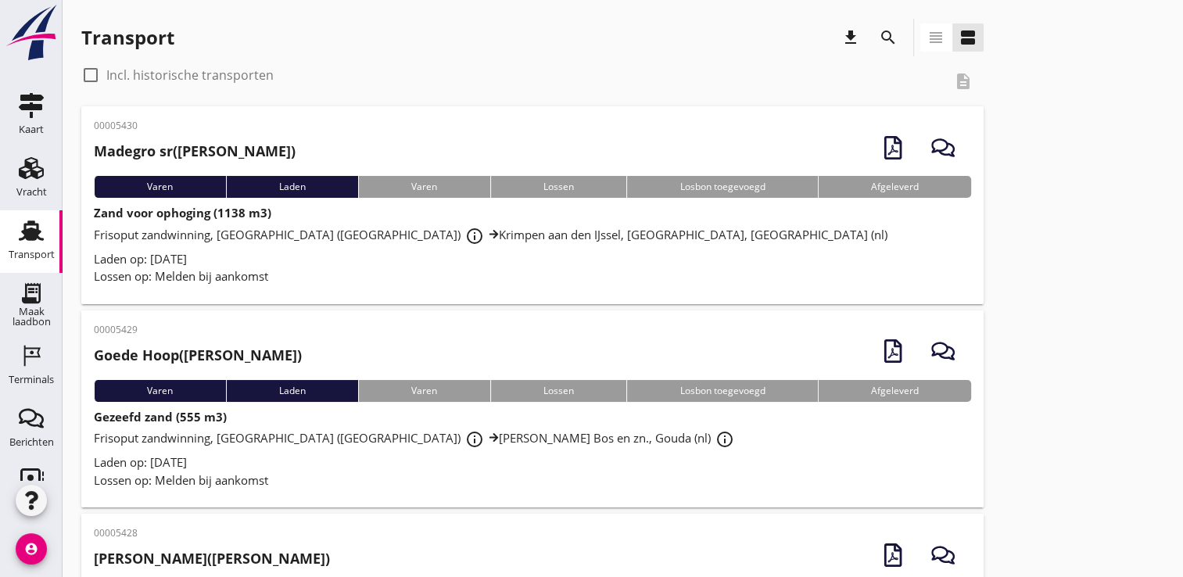
click at [29, 549] on icon "account_circle" at bounding box center [31, 548] width 31 height 31
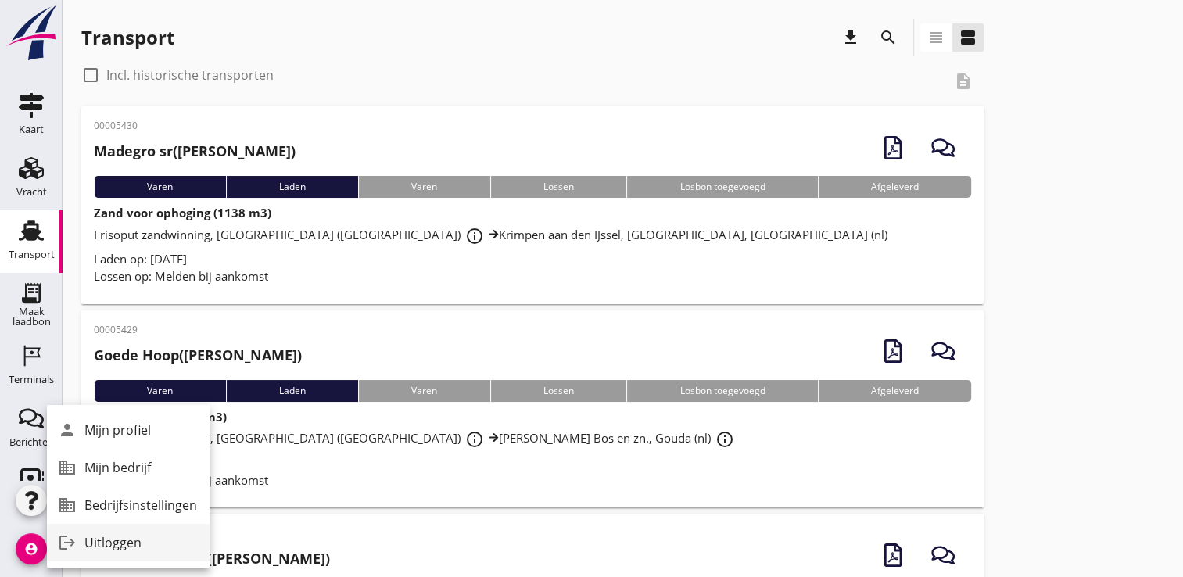
click at [97, 532] on link "logout Uitloggen" at bounding box center [128, 543] width 163 height 38
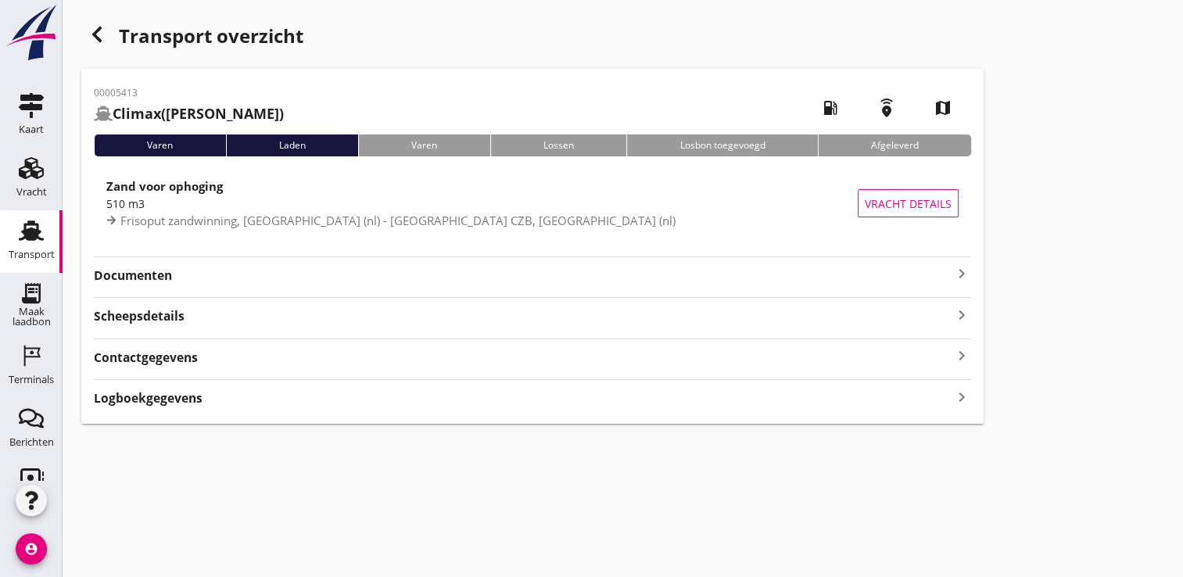
click at [853, 282] on strong "Documenten" at bounding box center [523, 276] width 859 height 18
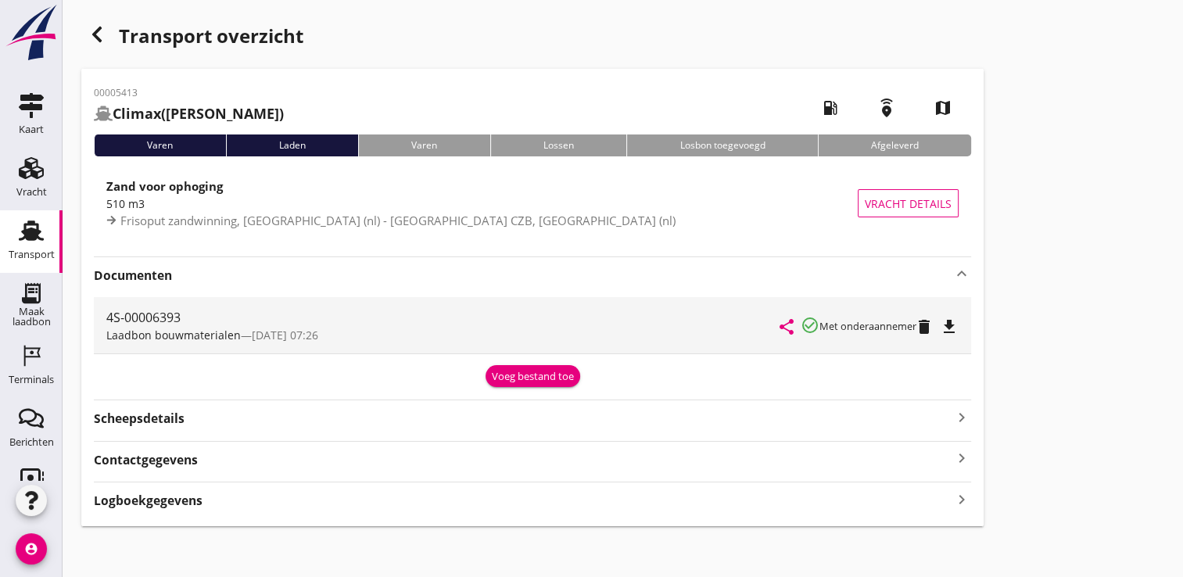
click at [957, 322] on icon "file_download" at bounding box center [949, 327] width 19 height 19
